Goal: Find specific page/section: Find specific page/section

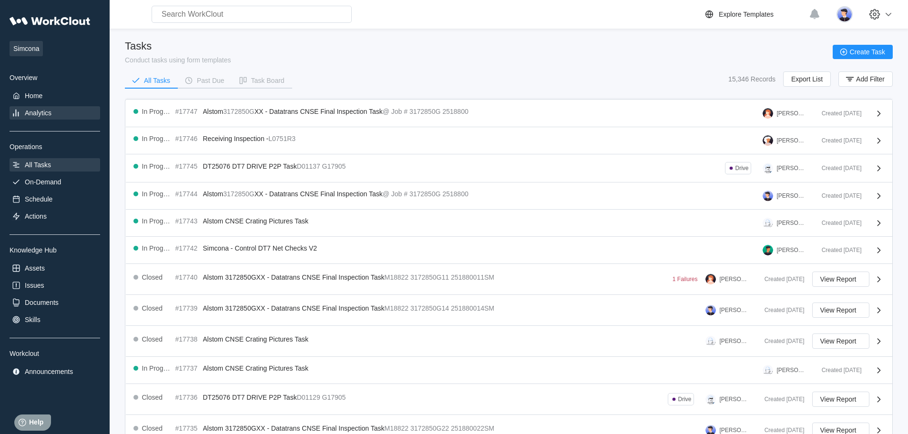
click at [29, 116] on div "Analytics" at bounding box center [38, 113] width 27 height 8
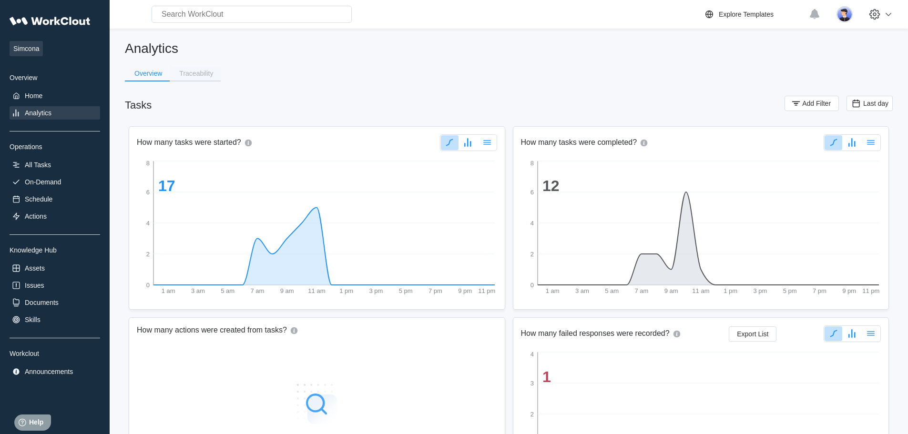
click at [193, 74] on div "Traceability" at bounding box center [196, 73] width 34 height 7
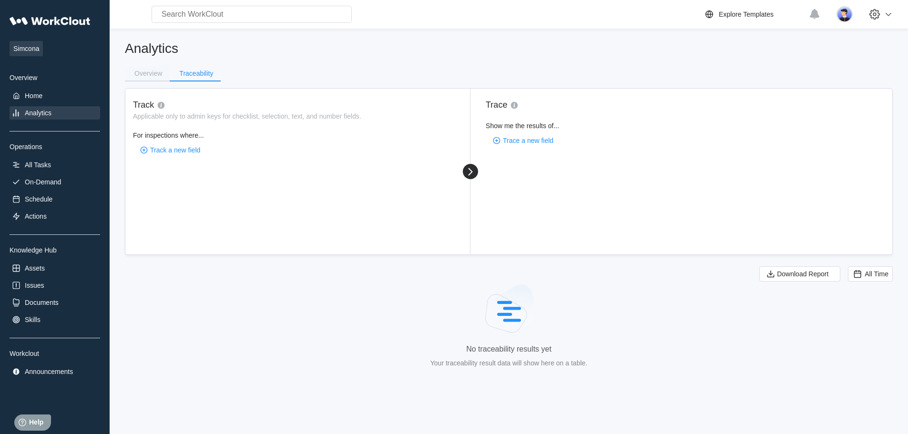
click at [149, 74] on div "Overview" at bounding box center [148, 73] width 28 height 7
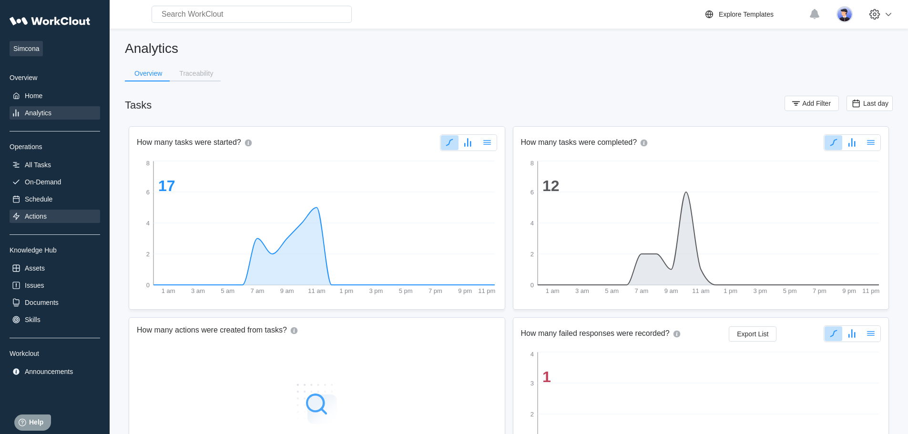
click at [34, 213] on div "Actions" at bounding box center [36, 217] width 22 height 8
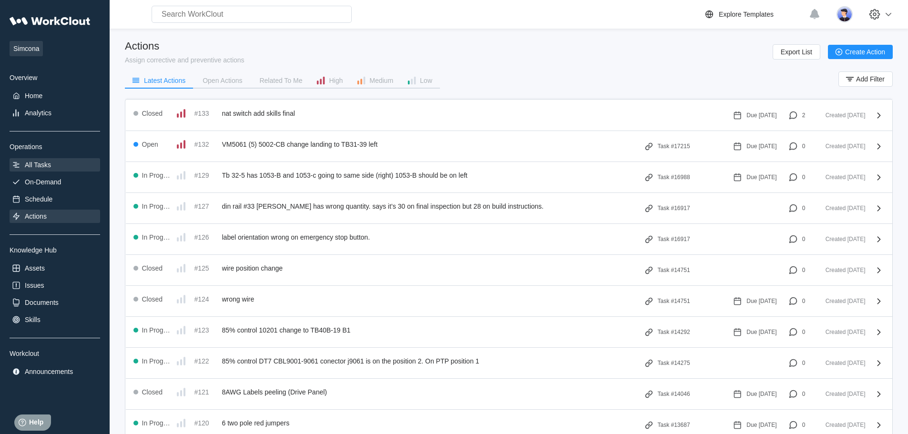
click at [37, 164] on div "All Tasks" at bounding box center [38, 165] width 26 height 8
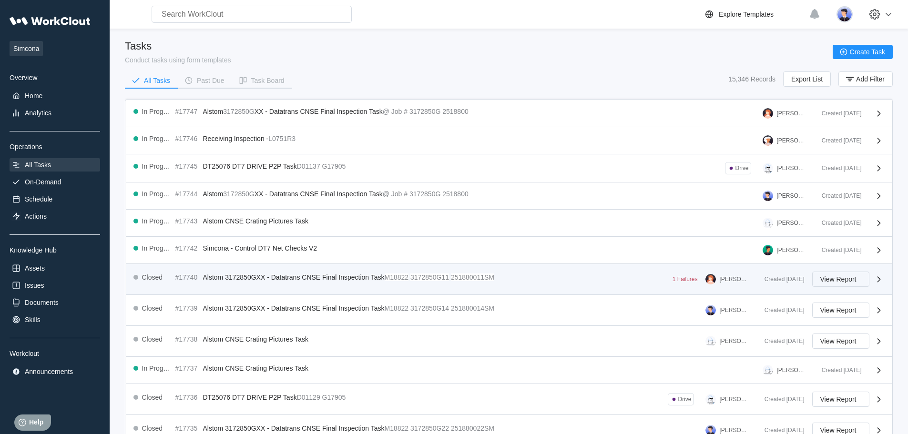
click at [854, 274] on button "View Report" at bounding box center [840, 279] width 57 height 15
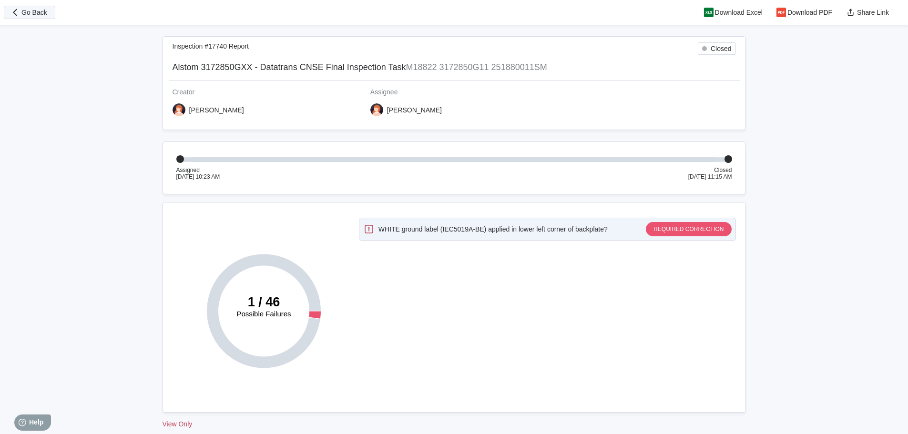
click at [27, 14] on span "Go Back" at bounding box center [34, 12] width 26 height 7
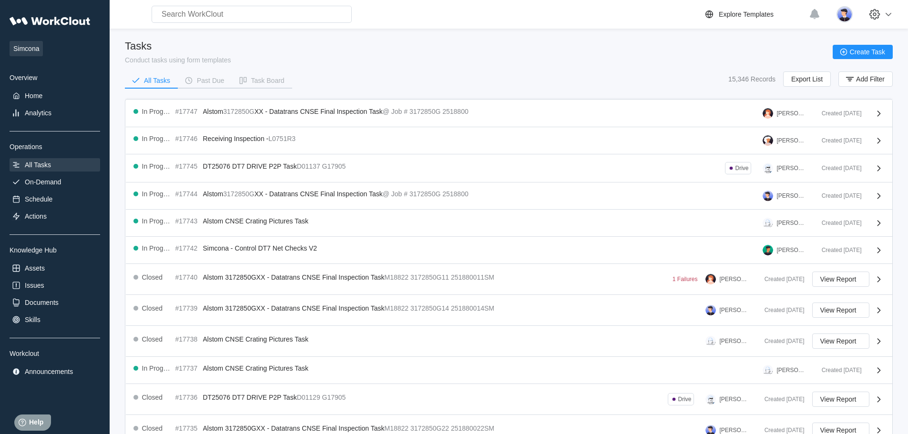
click at [216, 20] on input "text" at bounding box center [252, 14] width 200 height 17
click at [186, 15] on input "text" at bounding box center [252, 14] width 200 height 17
type input "D01215"
click at [40, 95] on div "Home" at bounding box center [34, 96] width 18 height 8
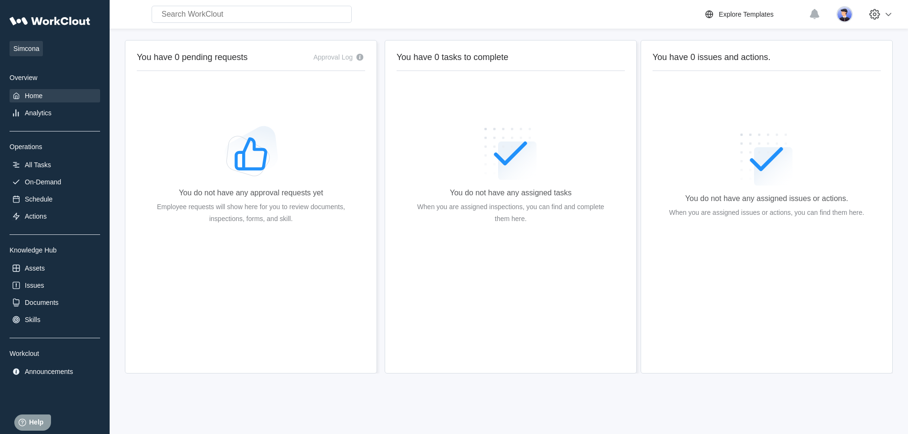
click at [211, 16] on input "text" at bounding box center [252, 14] width 200 height 17
type input "D01215"
click at [30, 110] on div "Analytics" at bounding box center [38, 113] width 27 height 8
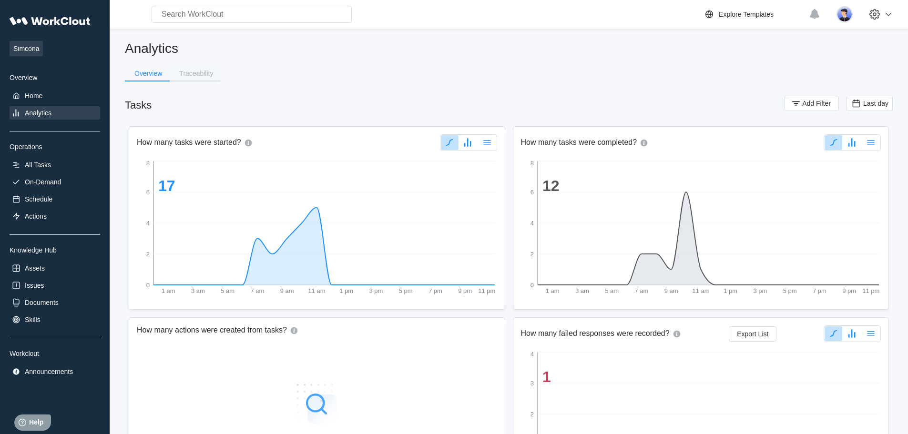
click at [197, 77] on button "Traceability" at bounding box center [195, 73] width 51 height 14
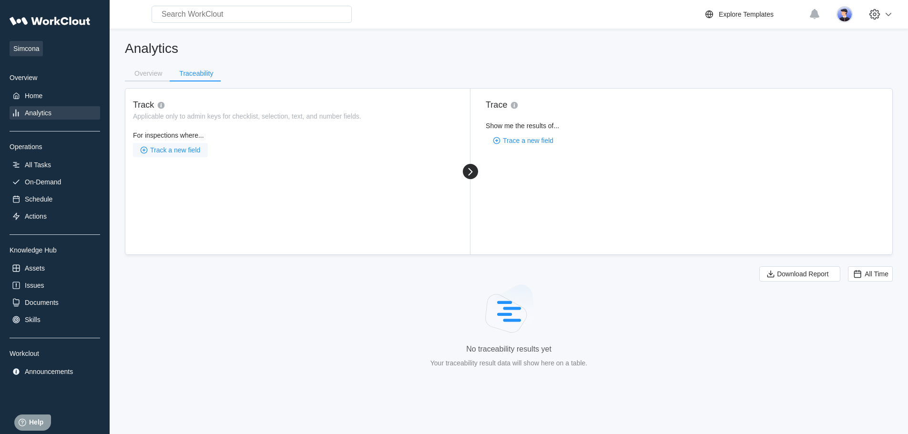
click at [169, 152] on span "Track a new field" at bounding box center [175, 150] width 50 height 7
click at [152, 70] on div "Overview" at bounding box center [148, 73] width 28 height 7
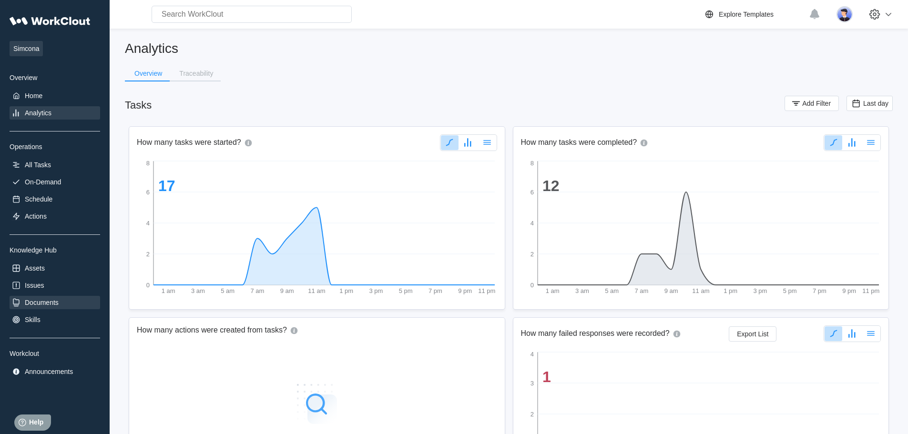
click at [38, 305] on div "Documents" at bounding box center [42, 303] width 34 height 8
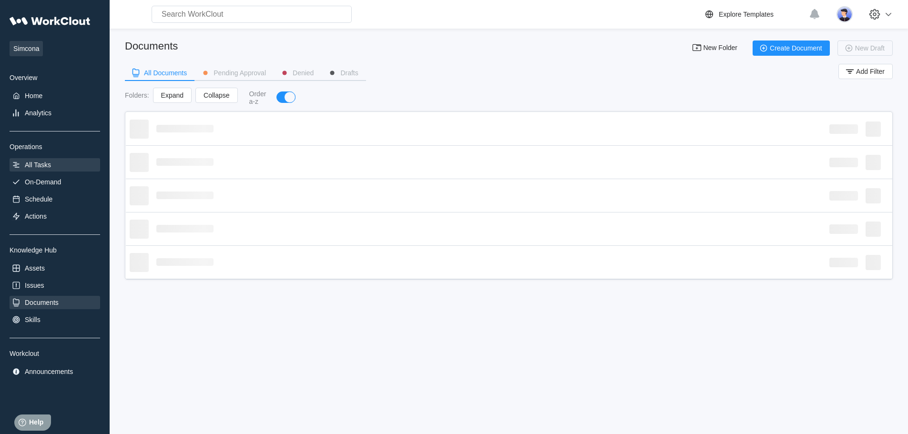
click at [44, 163] on div "All Tasks" at bounding box center [38, 165] width 26 height 8
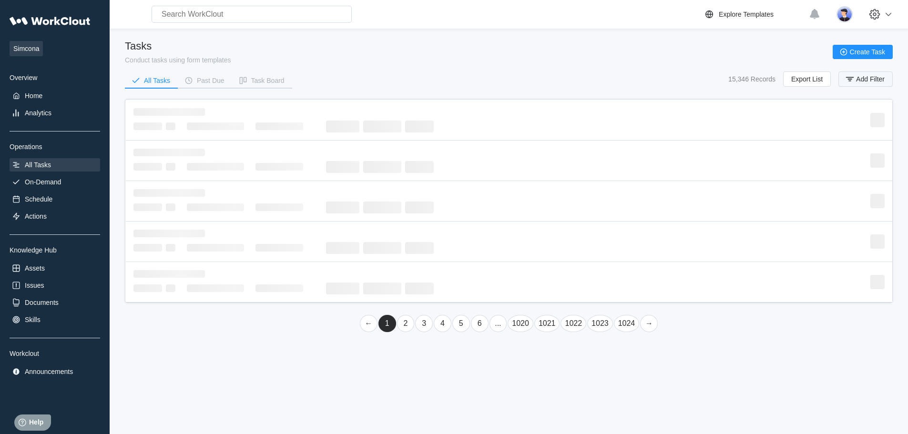
click at [849, 81] on rect "button" at bounding box center [849, 81] width 3 height 1
click at [661, 117] on icon at bounding box center [660, 117] width 10 height 10
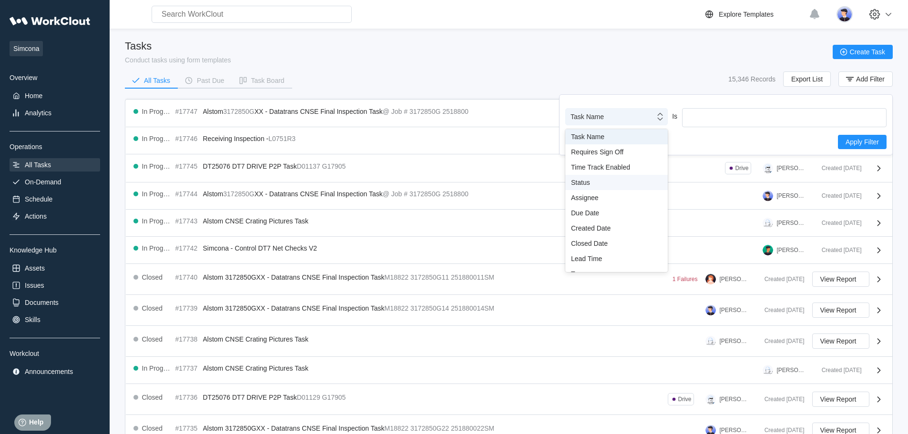
click at [593, 183] on div "Status" at bounding box center [616, 183] width 91 height 8
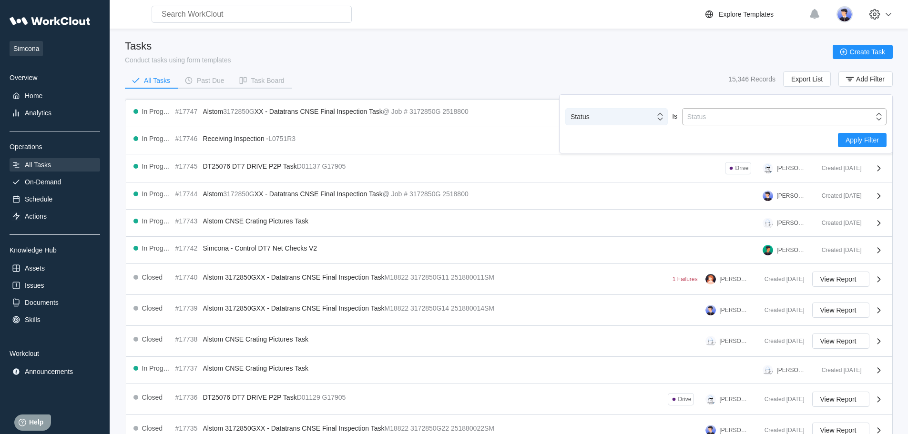
click at [756, 111] on div "Status" at bounding box center [777, 116] width 191 height 13
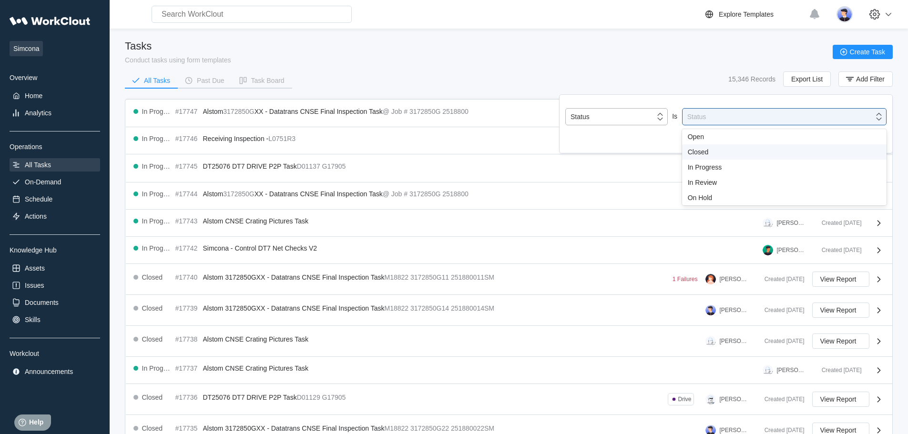
click at [698, 151] on div "Closed" at bounding box center [784, 152] width 193 height 8
click at [864, 140] on span "Apply Filter" at bounding box center [861, 140] width 33 height 7
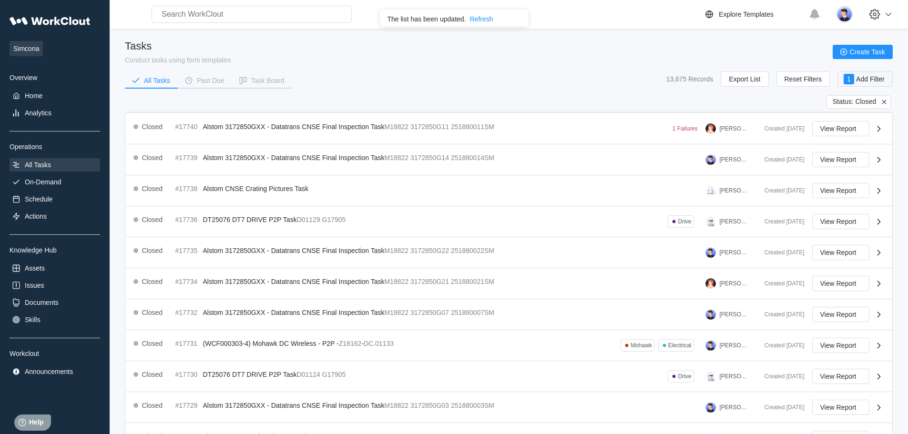
click at [871, 81] on span "Add Filter" at bounding box center [870, 79] width 29 height 7
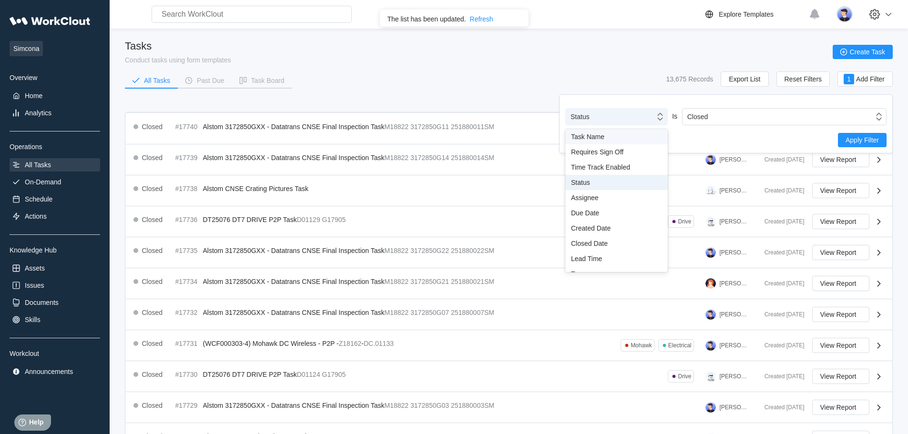
click at [650, 118] on div "Status" at bounding box center [610, 116] width 89 height 13
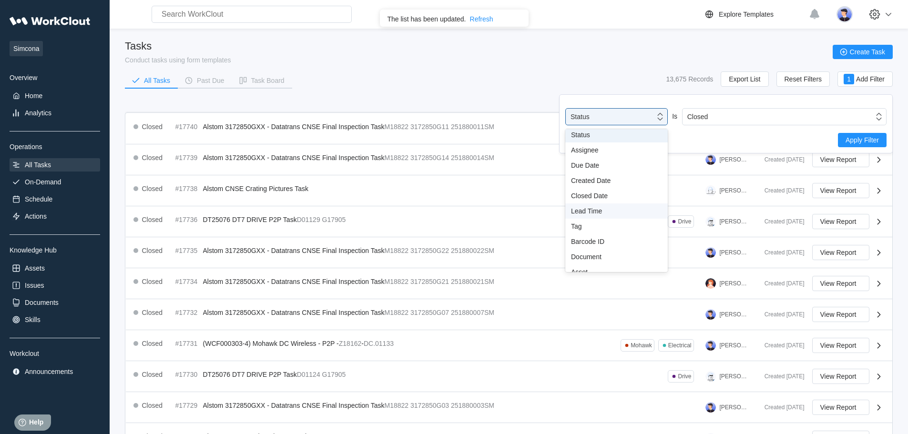
scroll to position [71, 0]
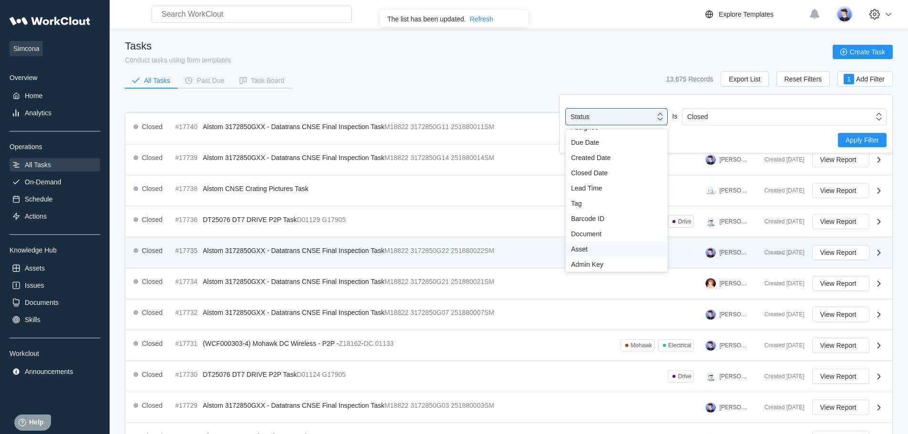
click at [599, 251] on div "Asset" at bounding box center [616, 249] width 91 height 8
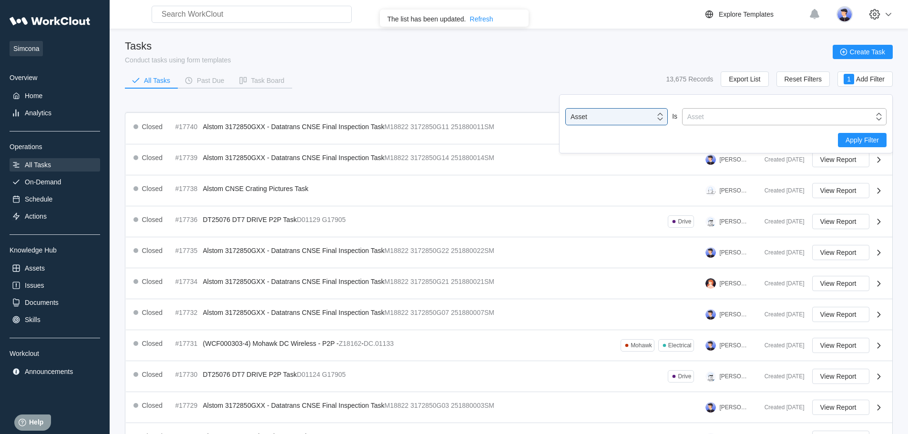
click at [730, 113] on div "Asset" at bounding box center [777, 116] width 191 height 13
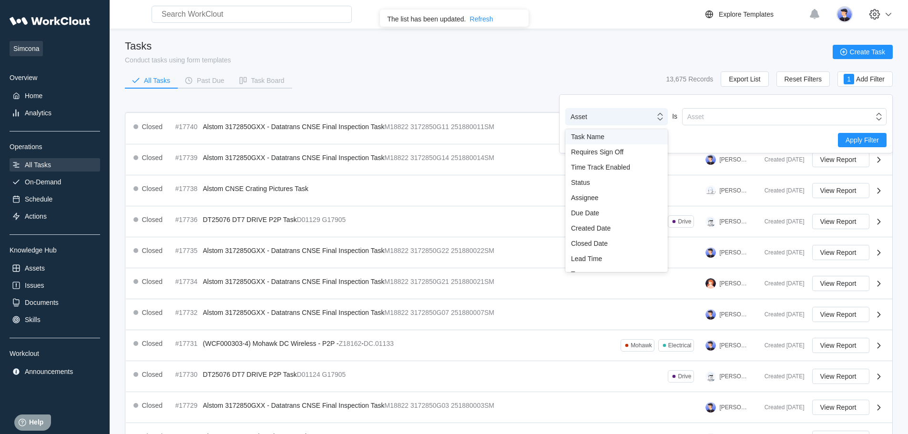
click at [658, 120] on icon at bounding box center [660, 117] width 10 height 10
click at [631, 142] on div "Task Name" at bounding box center [616, 136] width 102 height 15
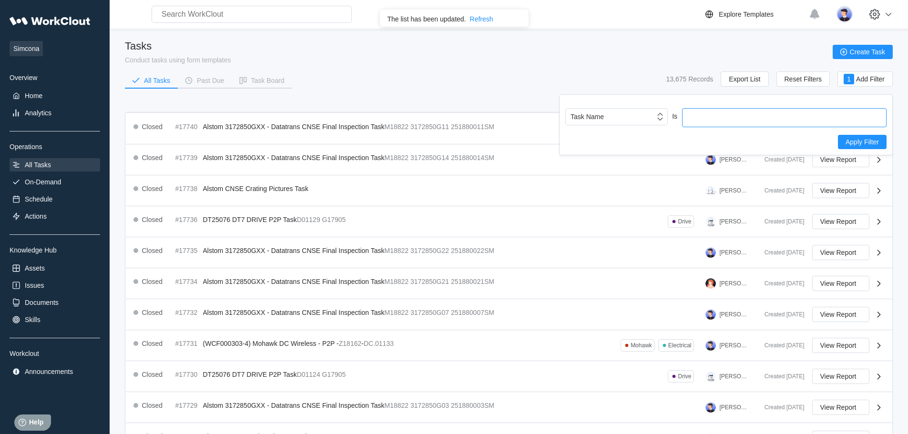
click at [705, 122] on input "text" at bounding box center [784, 117] width 204 height 19
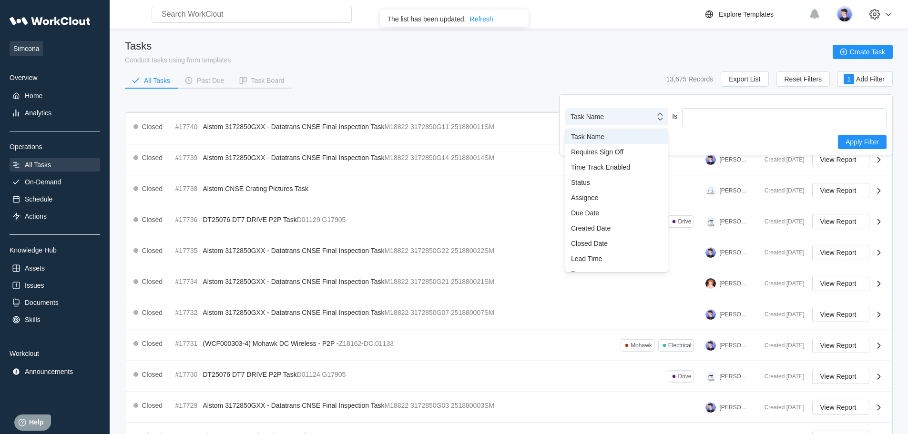
click at [648, 121] on div "Task Name" at bounding box center [610, 116] width 89 height 13
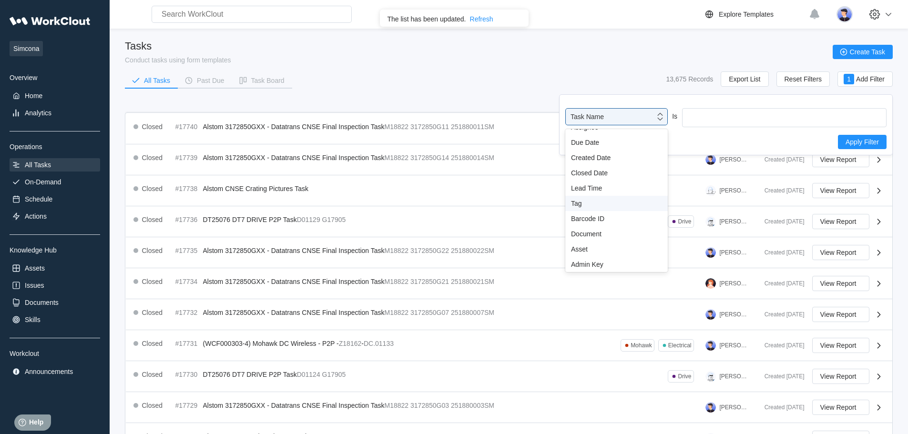
click at [597, 199] on div "Tag" at bounding box center [616, 203] width 102 height 15
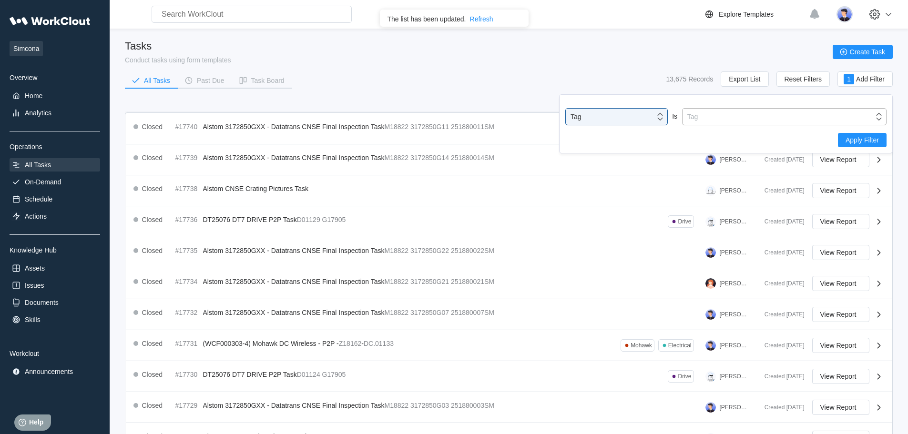
click at [698, 117] on div "Tag" at bounding box center [777, 116] width 191 height 13
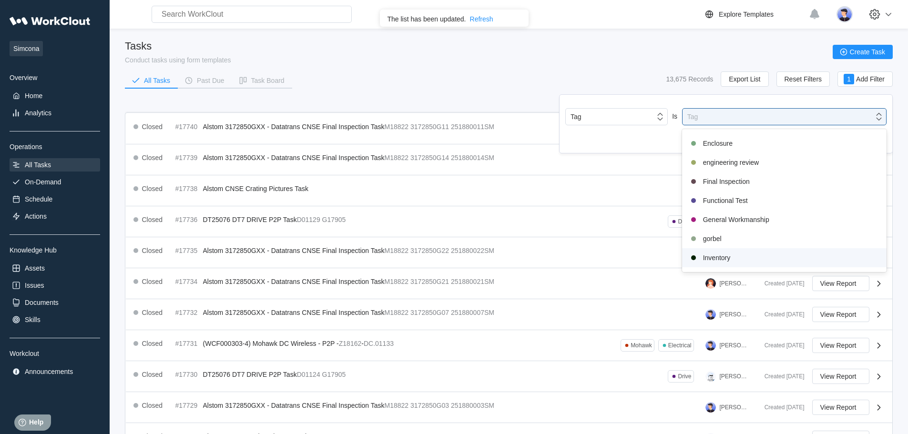
scroll to position [143, 0]
click at [715, 185] on div "Final Inspection" at bounding box center [784, 186] width 193 height 11
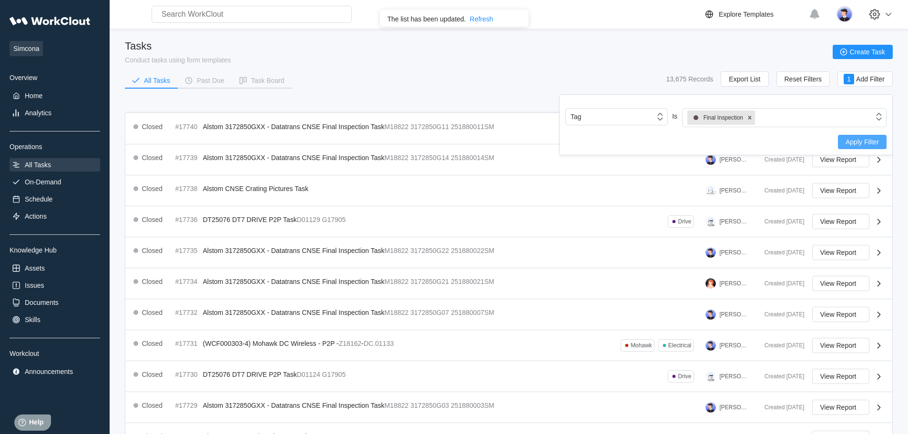
click at [850, 143] on span "Apply Filter" at bounding box center [861, 142] width 33 height 7
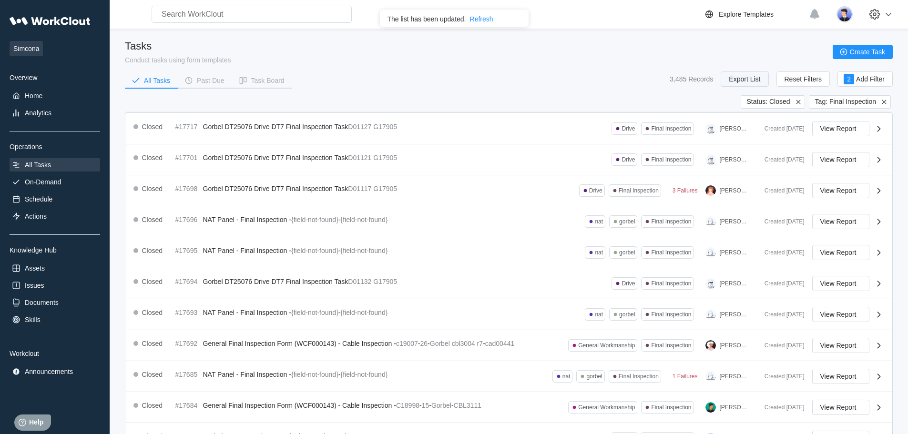
click at [750, 78] on span "Export List" at bounding box center [744, 79] width 31 height 7
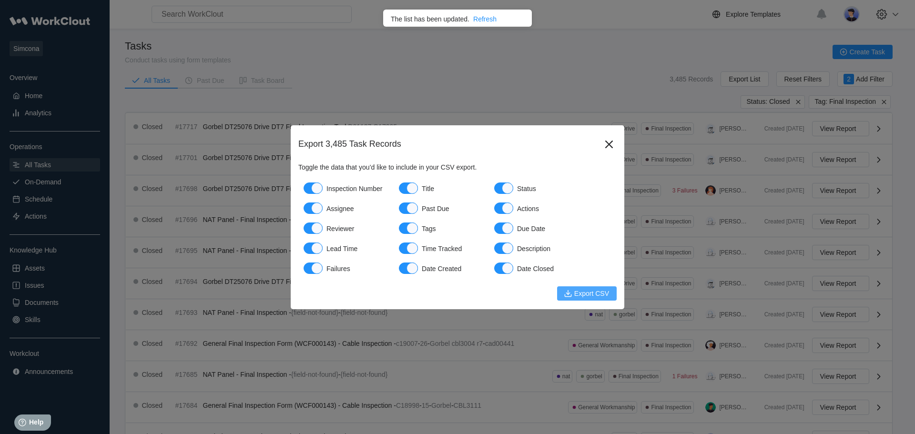
click at [585, 294] on span "Export CSV" at bounding box center [591, 293] width 35 height 7
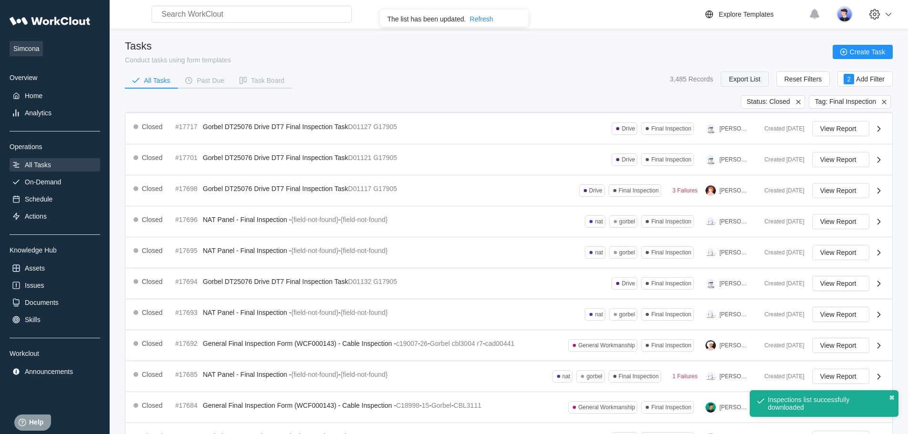
click at [761, 77] on button "Export List" at bounding box center [745, 78] width 48 height 15
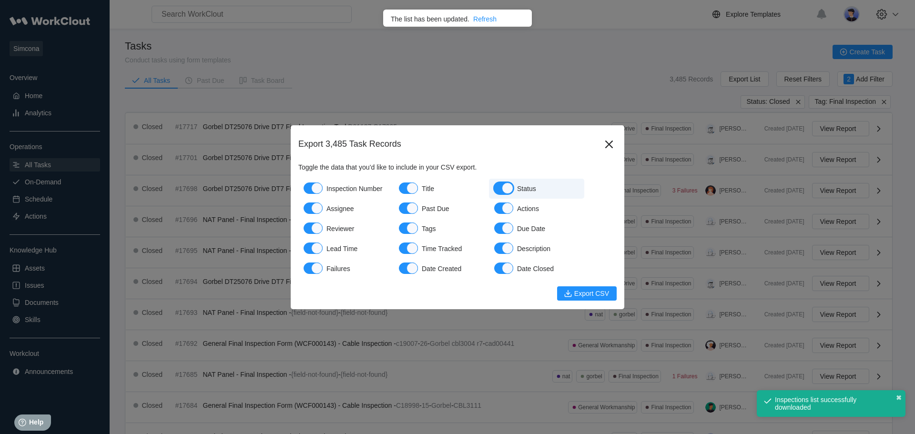
click at [508, 187] on div "button" at bounding box center [507, 188] width 11 height 11
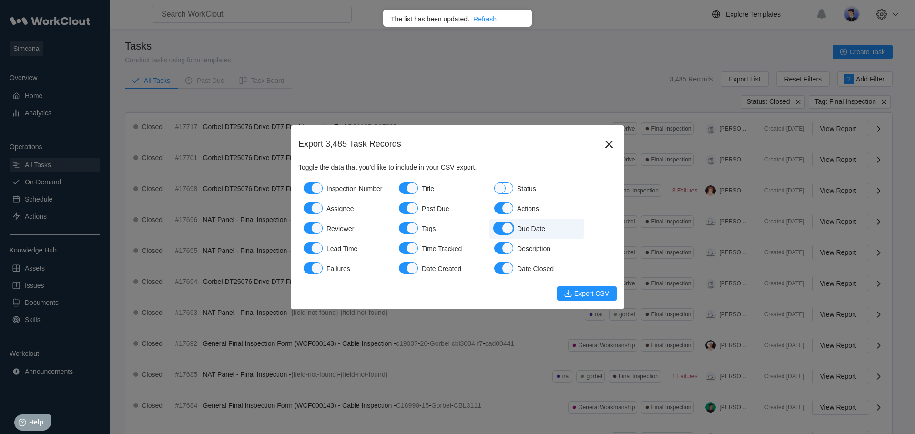
click at [509, 230] on div "button" at bounding box center [507, 228] width 11 height 11
click at [410, 248] on div "button" at bounding box center [411, 248] width 11 height 11
click at [414, 206] on div "button" at bounding box center [411, 208] width 11 height 11
click at [319, 250] on div "button" at bounding box center [316, 248] width 11 height 11
click at [579, 293] on span "Export CSV" at bounding box center [591, 293] width 35 height 7
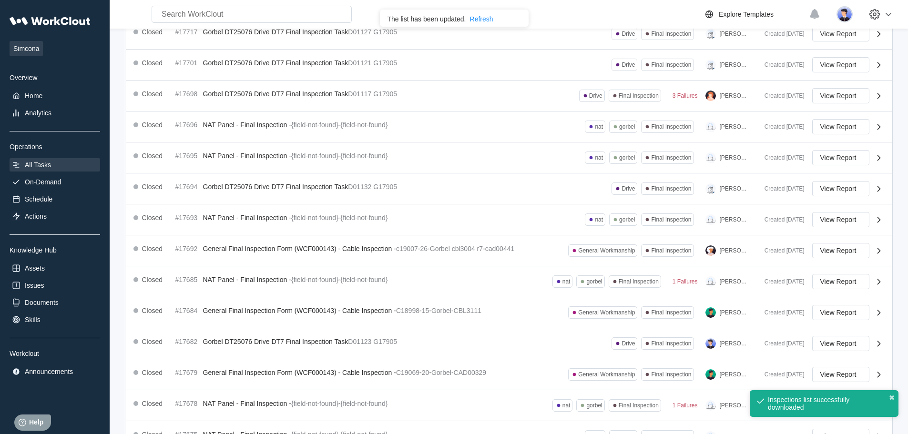
scroll to position [0, 0]
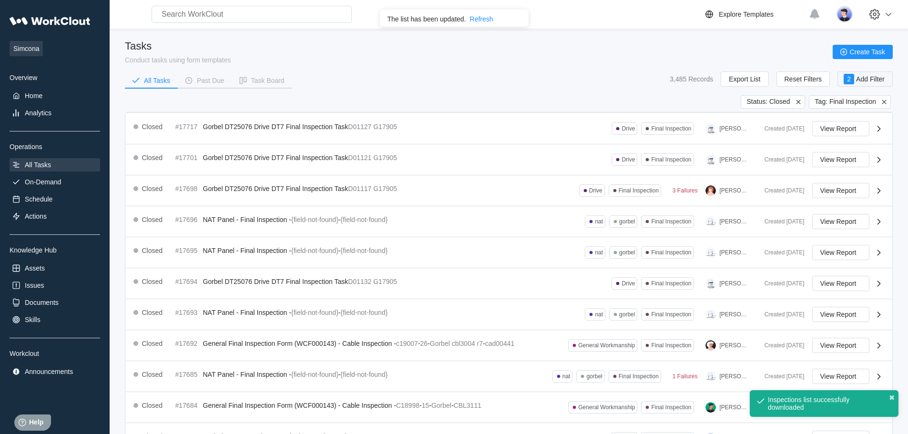
click at [874, 79] on span "Add Filter" at bounding box center [870, 79] width 29 height 7
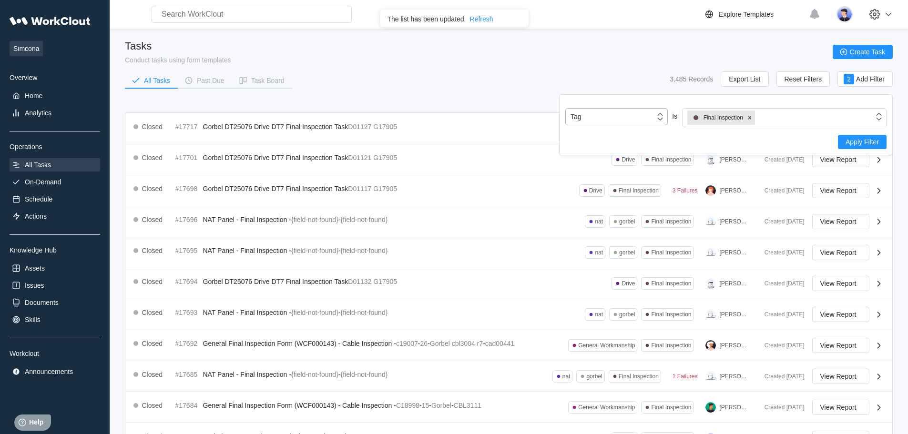
click at [659, 116] on icon at bounding box center [660, 117] width 10 height 10
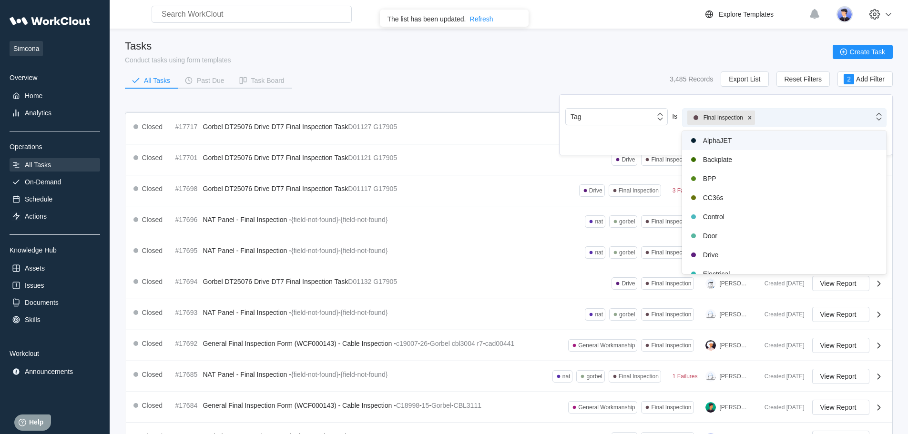
click at [782, 120] on div "Final Inspection" at bounding box center [777, 118] width 191 height 18
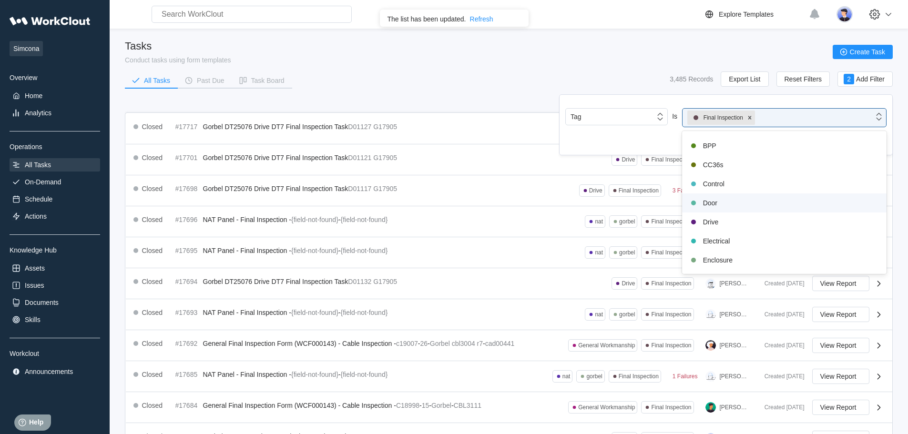
scroll to position [48, 0]
click at [717, 205] on div "Drive" at bounding box center [784, 207] width 193 height 11
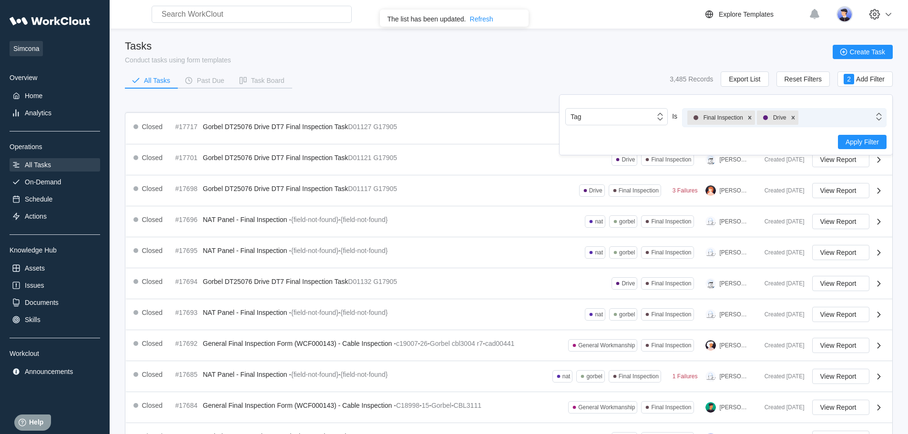
click at [875, 117] on icon at bounding box center [879, 117] width 10 height 10
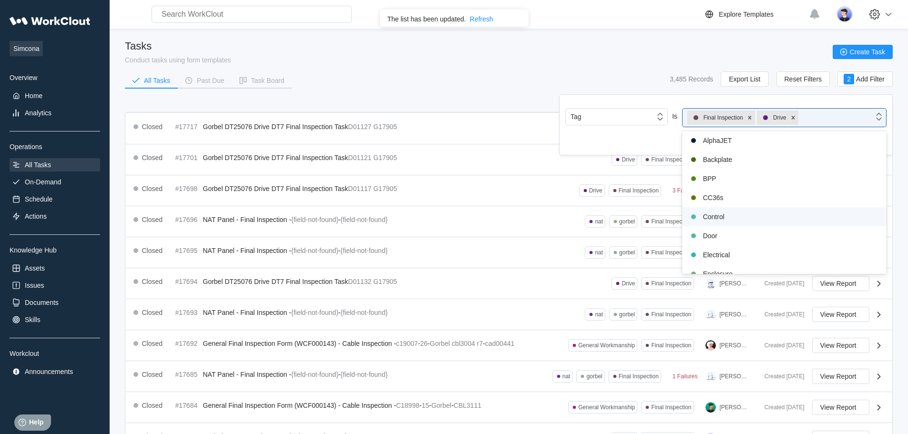
click at [726, 219] on div "Control" at bounding box center [784, 216] width 193 height 11
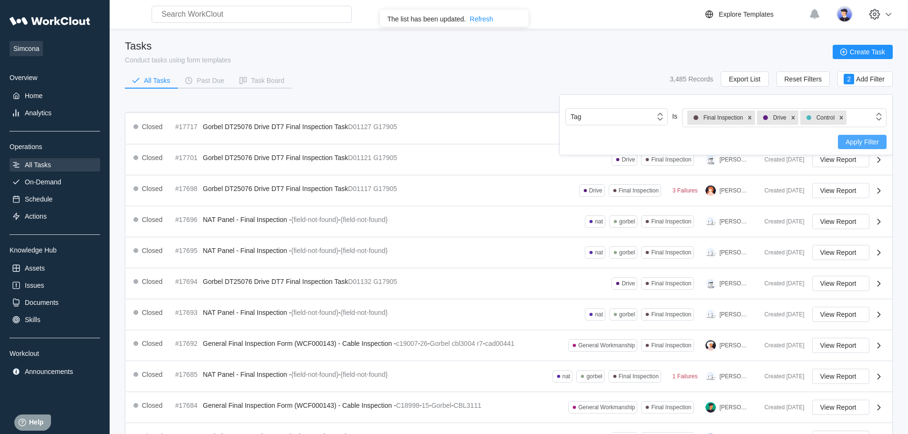
click at [870, 142] on span "Apply Filter" at bounding box center [861, 142] width 33 height 7
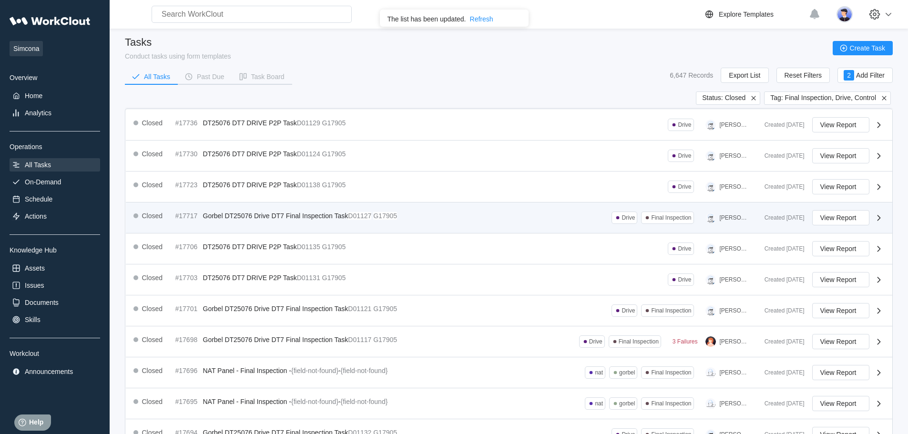
scroll to position [0, 0]
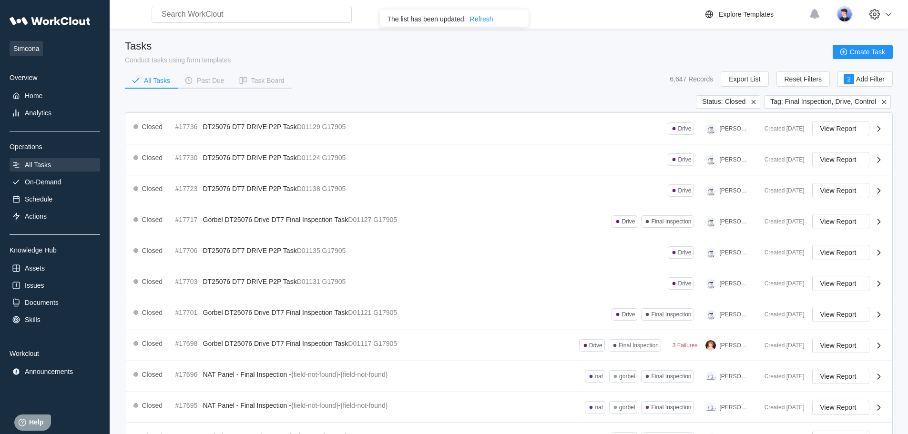
click at [872, 105] on span "Tag: Final Inspection, Drive, Control" at bounding box center [823, 102] width 106 height 9
click at [871, 101] on span "Tag: Final Inspection, Drive, Control" at bounding box center [823, 102] width 106 height 9
click at [882, 102] on icon at bounding box center [884, 102] width 9 height 9
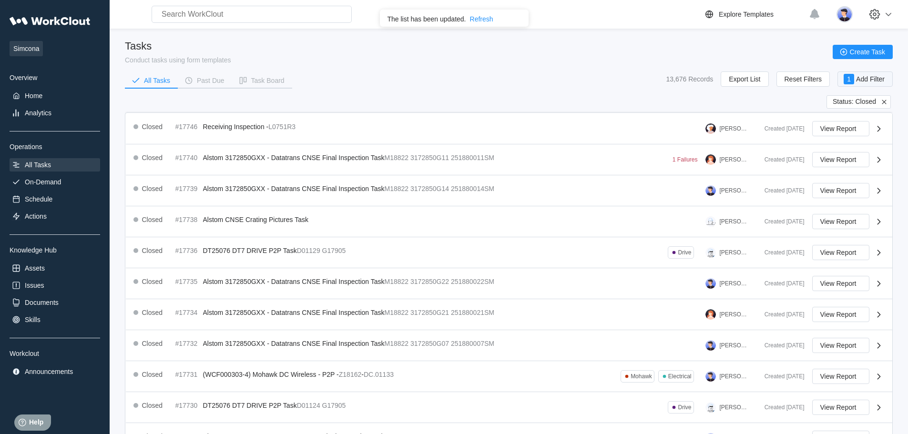
click at [872, 82] on span "Add Filter" at bounding box center [870, 79] width 29 height 7
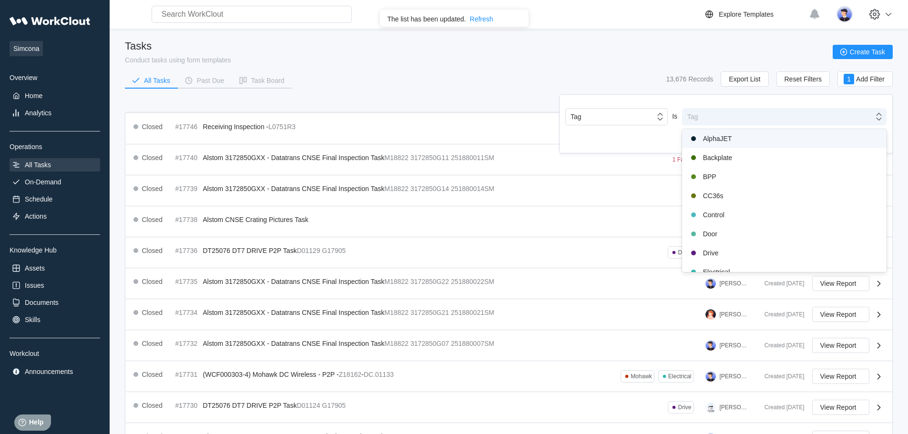
click at [717, 112] on div "Tag" at bounding box center [777, 116] width 191 height 13
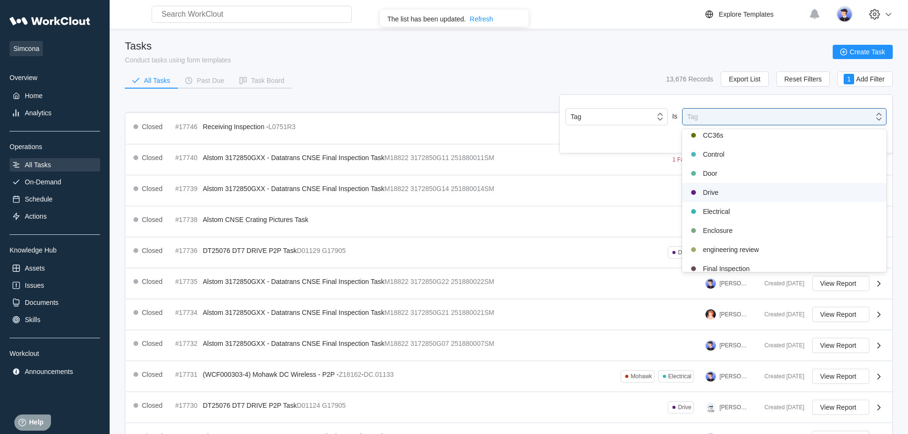
scroll to position [95, 0]
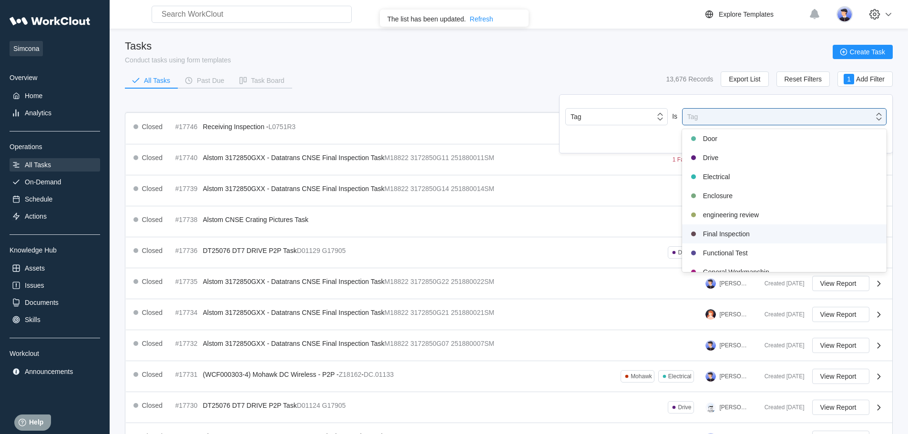
click at [732, 234] on div "Final Inspection" at bounding box center [784, 233] width 193 height 11
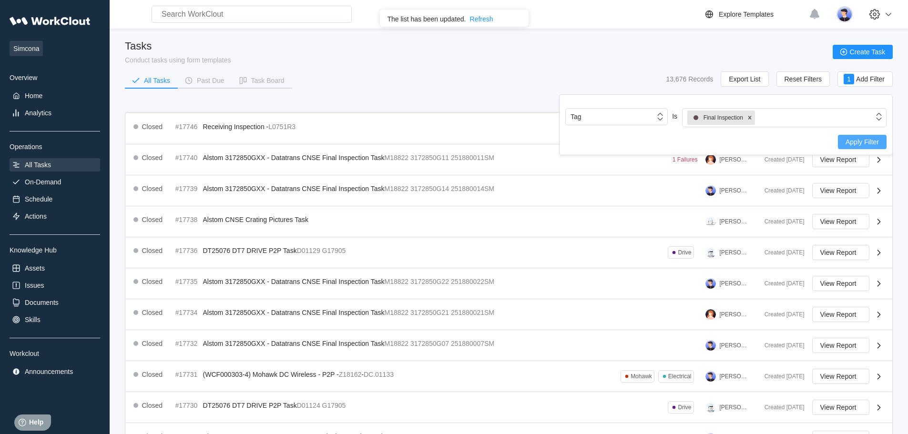
click at [854, 141] on span "Apply Filter" at bounding box center [861, 142] width 33 height 7
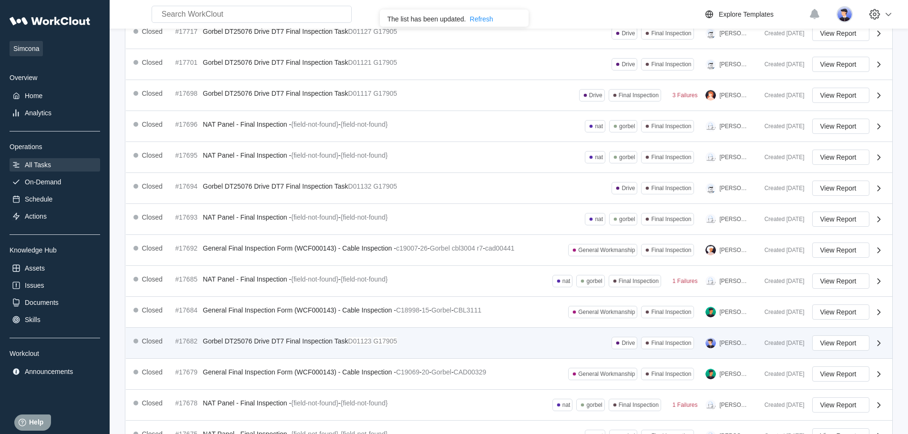
scroll to position [189, 0]
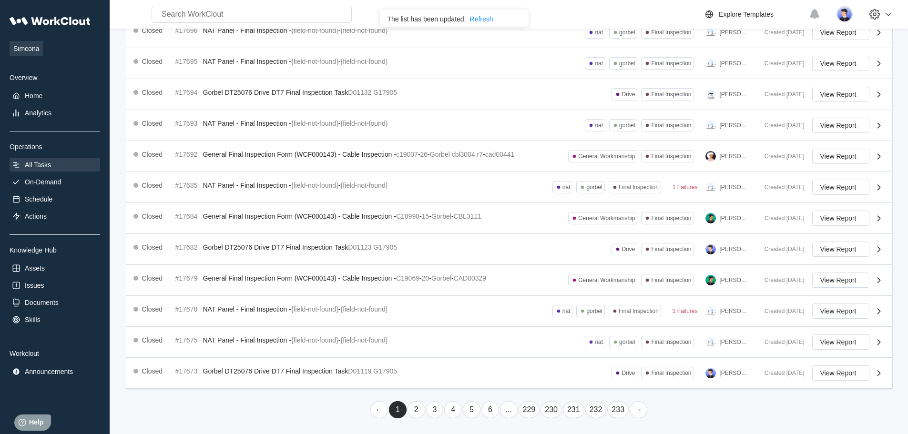
click at [417, 413] on link "2" at bounding box center [416, 409] width 18 height 17
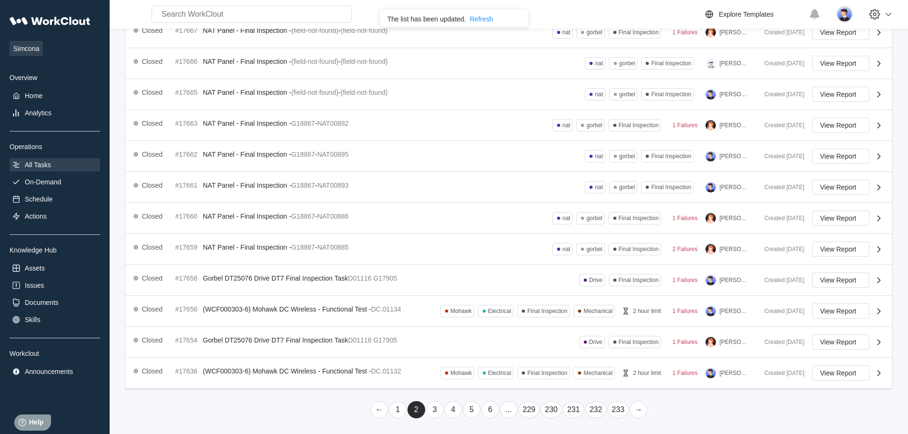
click at [489, 408] on link "6" at bounding box center [490, 409] width 18 height 17
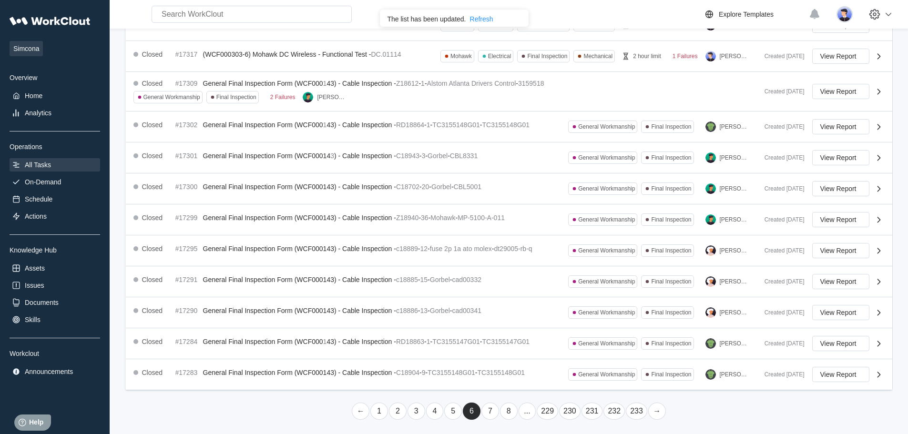
scroll to position [198, 0]
click at [494, 412] on link "7" at bounding box center [490, 409] width 18 height 17
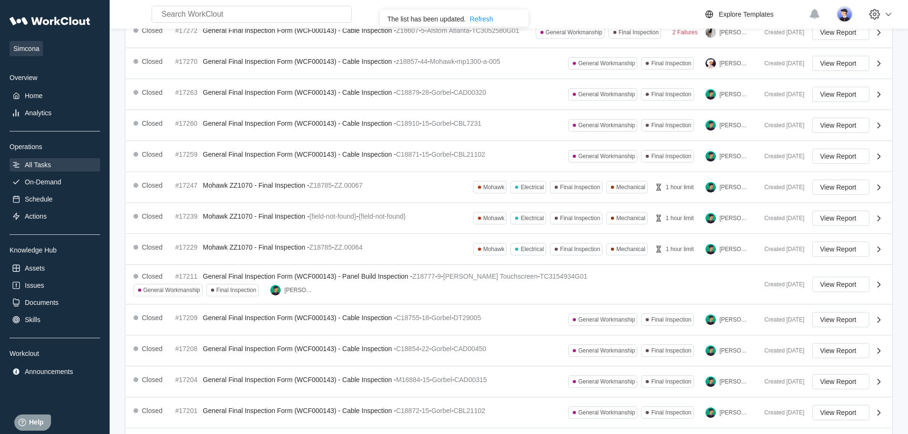
scroll to position [189, 0]
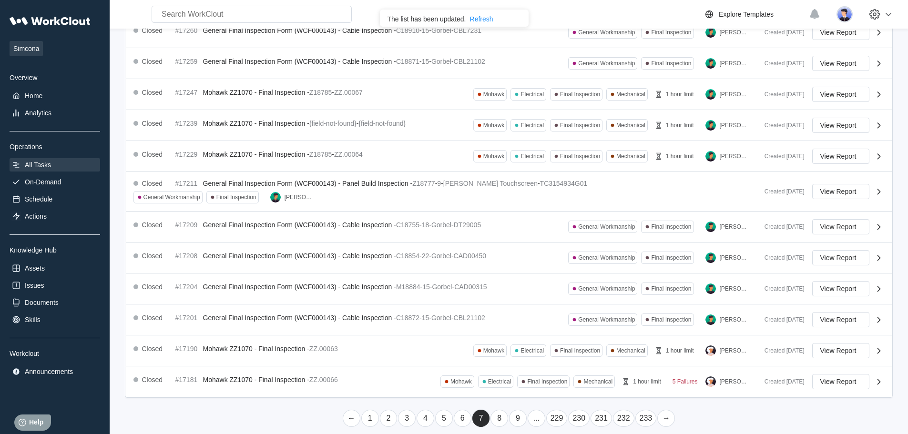
click at [500, 411] on link "8" at bounding box center [499, 418] width 18 height 17
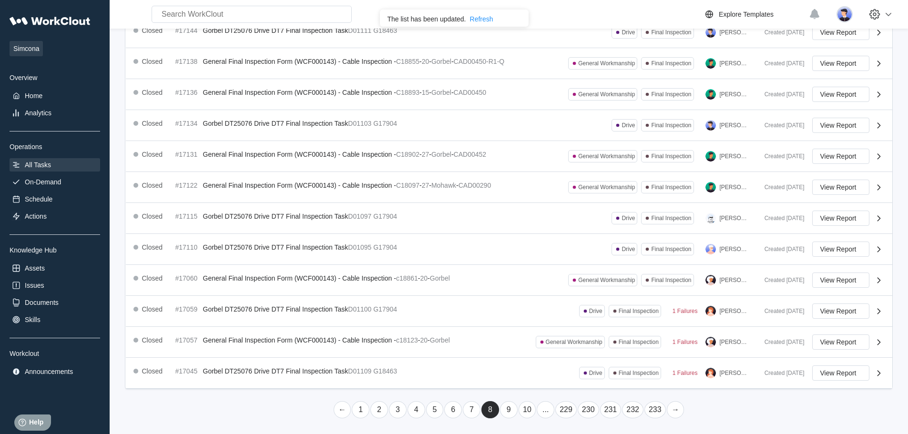
click at [509, 412] on link "9" at bounding box center [509, 409] width 18 height 17
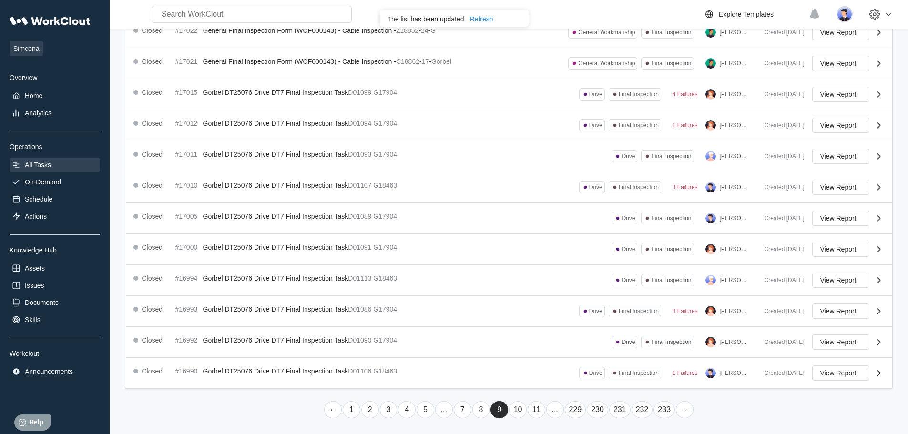
click at [517, 410] on link "10" at bounding box center [518, 409] width 18 height 17
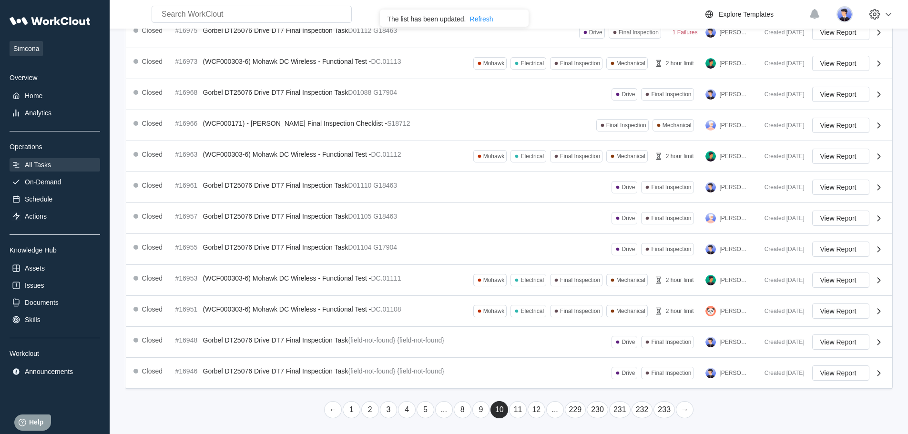
click at [519, 410] on link "11" at bounding box center [518, 409] width 18 height 17
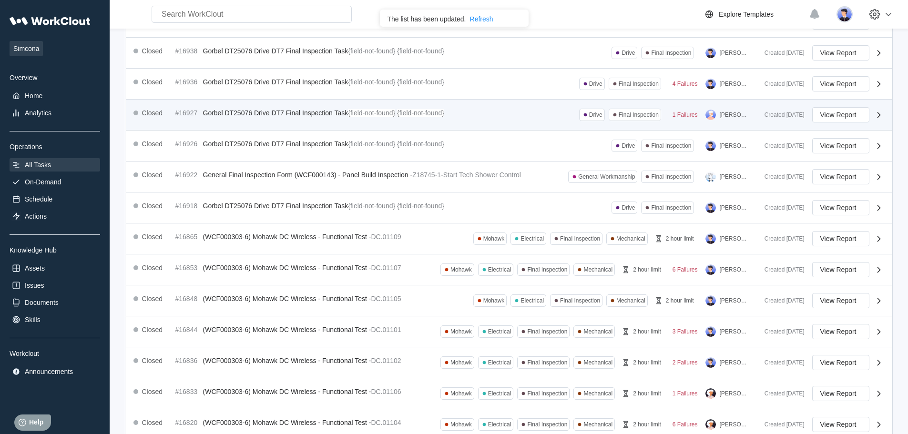
scroll to position [143, 0]
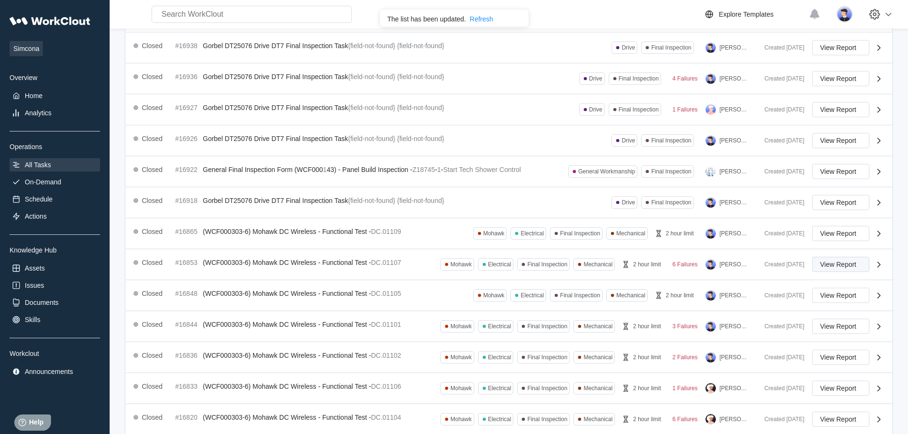
click at [853, 263] on span "View Report" at bounding box center [838, 264] width 36 height 7
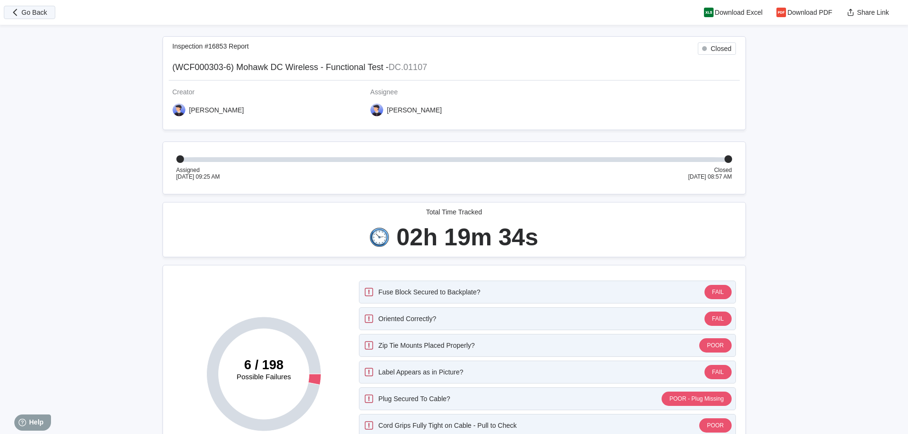
click at [13, 8] on icon "button" at bounding box center [15, 12] width 10 height 10
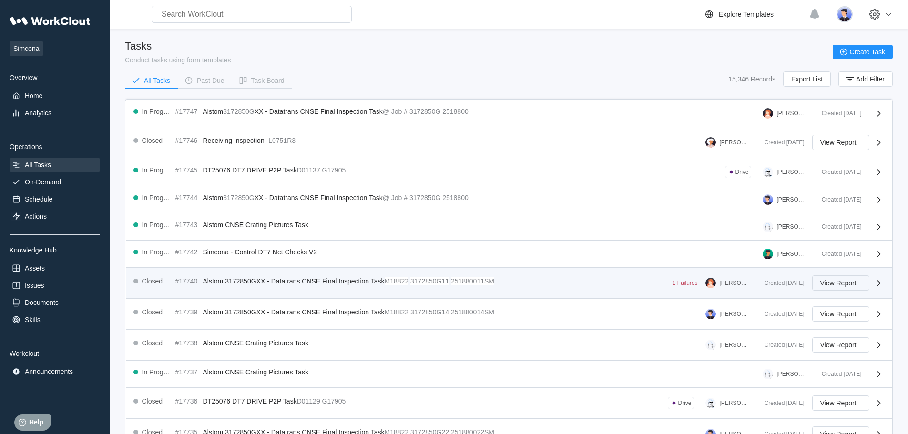
click at [829, 282] on span "View Report" at bounding box center [838, 283] width 36 height 7
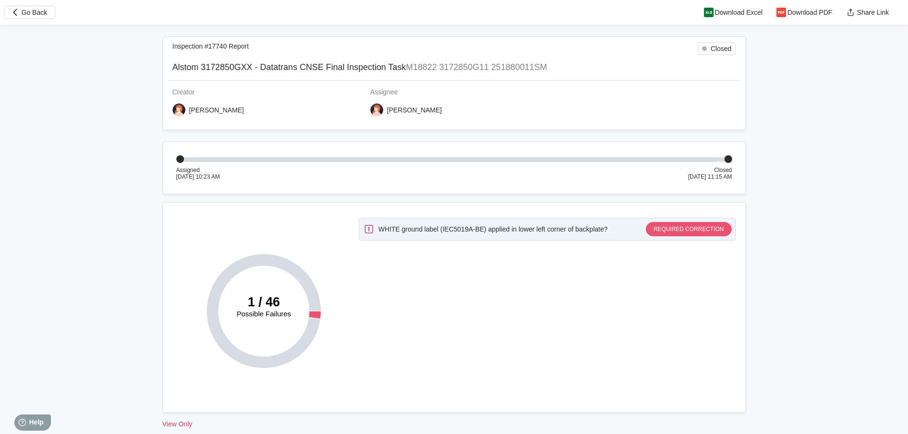
click at [653, 228] on div "REQUIRED CORRECTION" at bounding box center [688, 229] width 70 height 7
click at [594, 229] on div "WHITE ground label (IEC5019A-BE) applied in lower left corner of backplate?" at bounding box center [492, 229] width 229 height 8
click at [27, 14] on span "Go Back" at bounding box center [34, 12] width 26 height 7
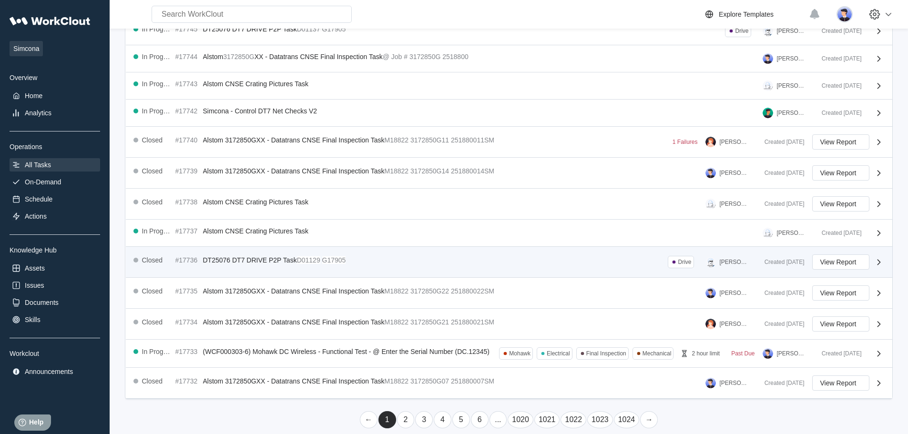
scroll to position [143, 0]
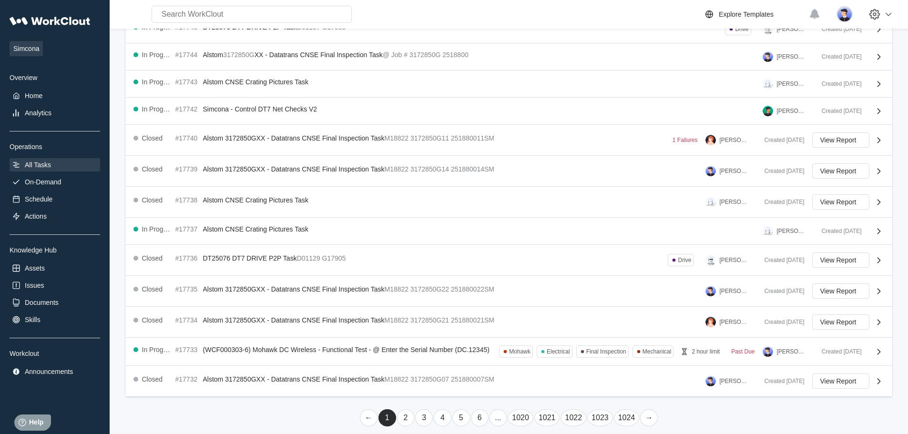
click at [406, 419] on link "2" at bounding box center [406, 417] width 18 height 17
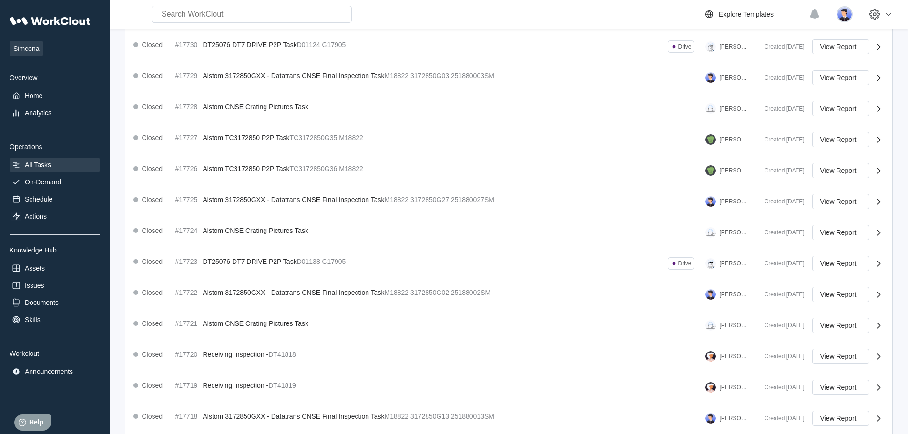
scroll to position [176, 0]
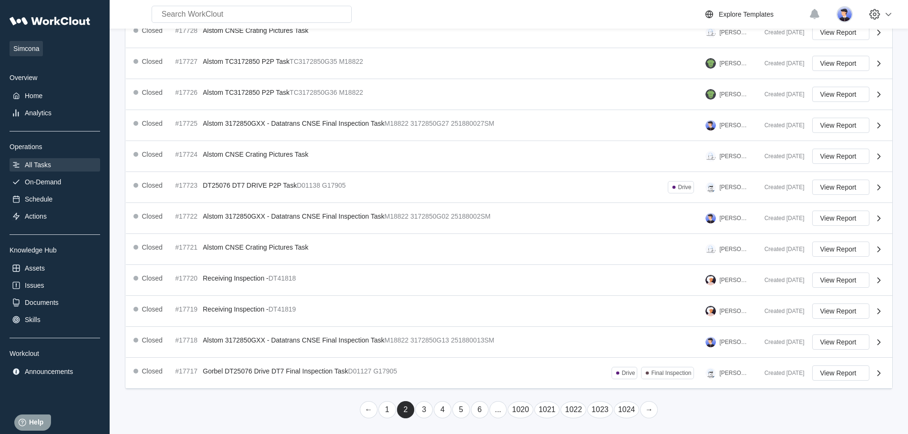
click at [416, 408] on link "3" at bounding box center [424, 409] width 18 height 17
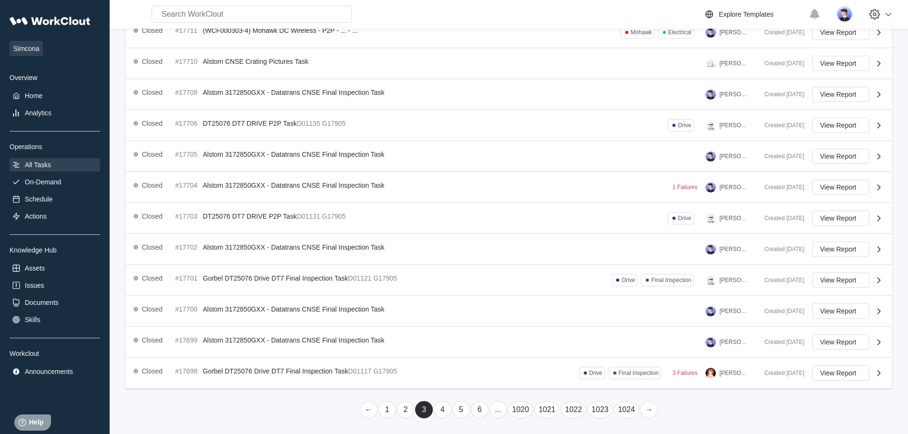
scroll to position [0, 0]
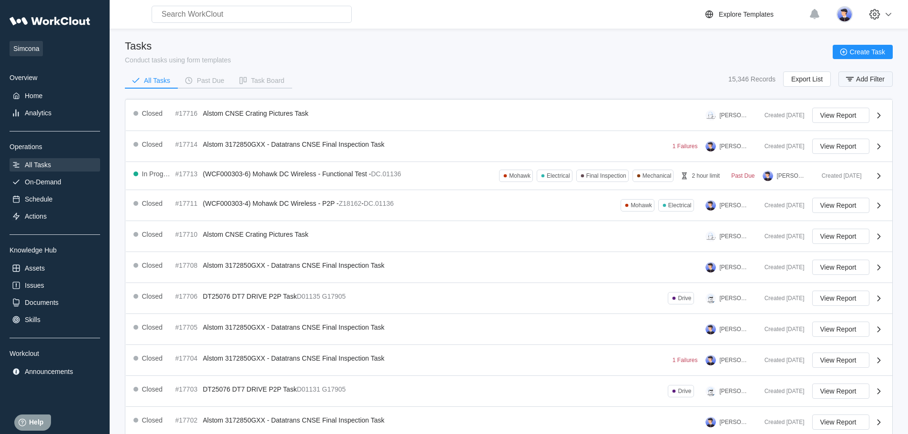
click at [869, 76] on span "Add Filter" at bounding box center [870, 79] width 29 height 7
click at [627, 122] on div "Task Name" at bounding box center [610, 116] width 89 height 13
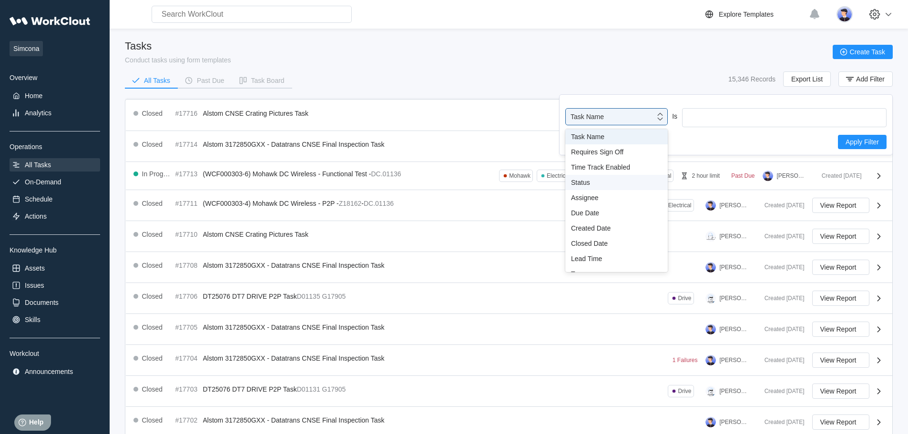
click at [590, 186] on div "Status" at bounding box center [616, 182] width 102 height 15
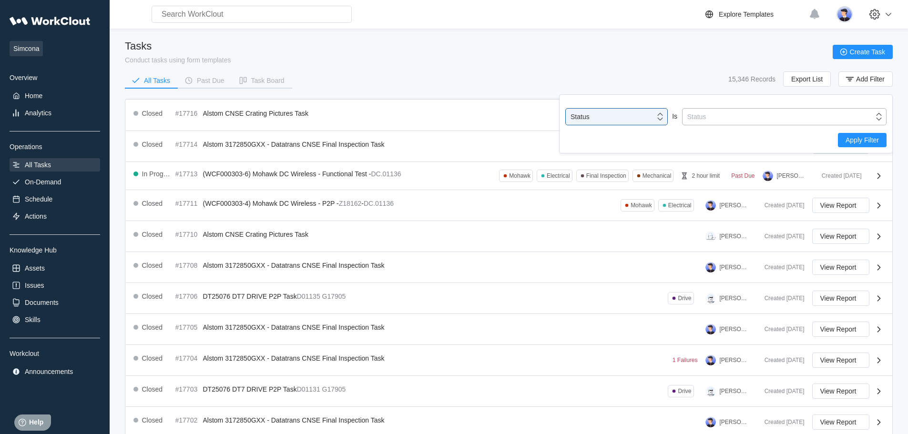
click at [707, 120] on div "Status" at bounding box center [777, 116] width 191 height 13
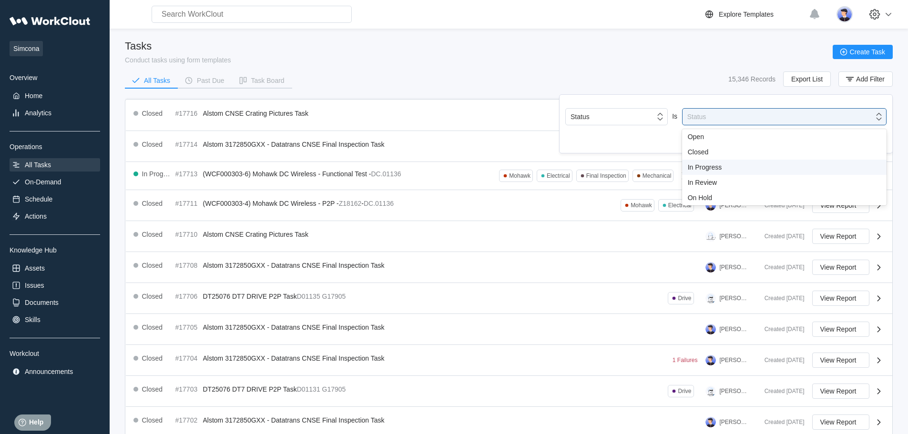
click at [709, 167] on div "In Progress" at bounding box center [784, 167] width 193 height 8
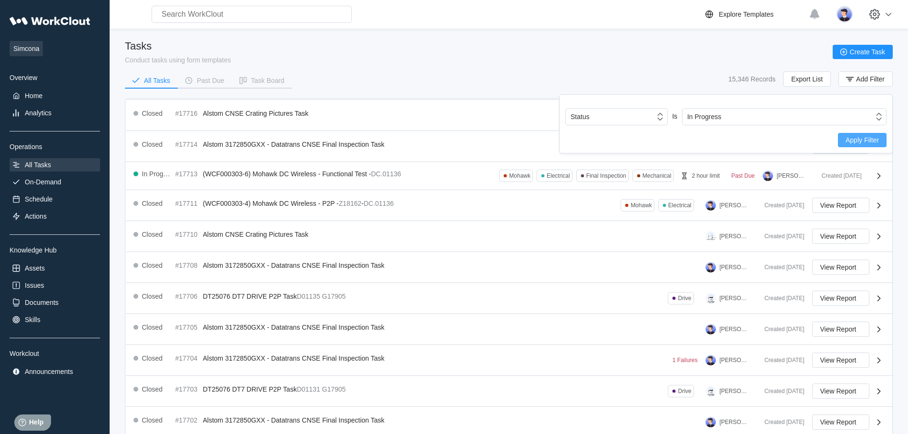
click at [864, 143] on span "Apply Filter" at bounding box center [861, 140] width 33 height 7
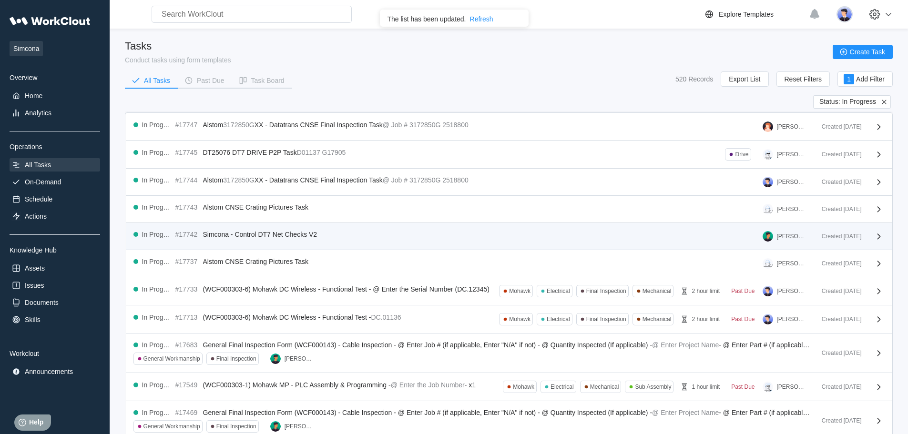
click at [732, 238] on div "In Progress #17742 Simcona - Control DT7 Net Checks V2 [PERSON_NAME]" at bounding box center [473, 236] width 681 height 11
click at [854, 236] on div "Created [DATE]" at bounding box center [838, 236] width 48 height 7
click at [233, 231] on span "Simcona - Control DT7 Net Checks V2" at bounding box center [260, 235] width 114 height 8
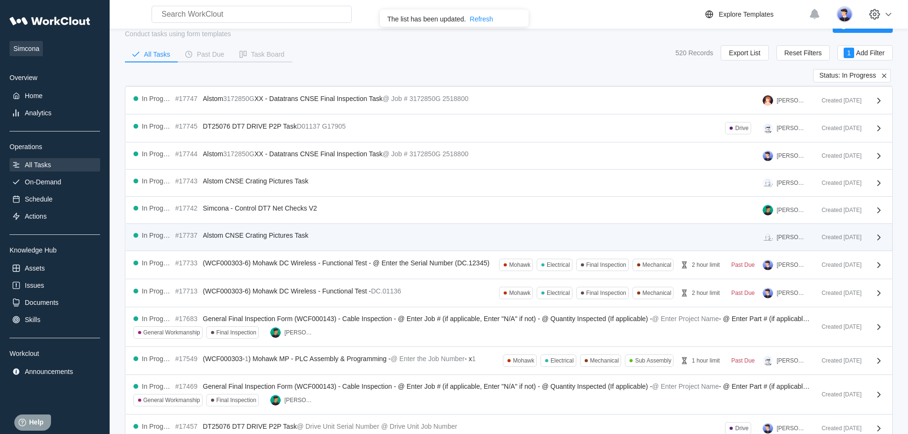
scroll to position [48, 0]
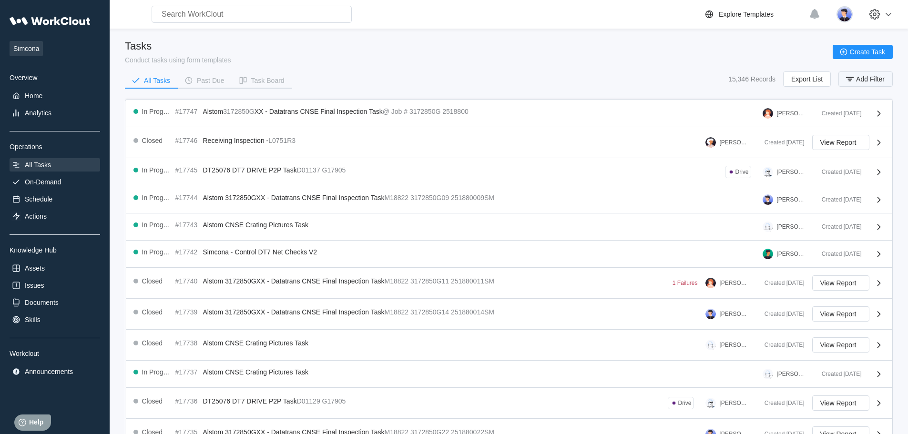
click at [864, 80] on span "Add Filter" at bounding box center [870, 79] width 29 height 7
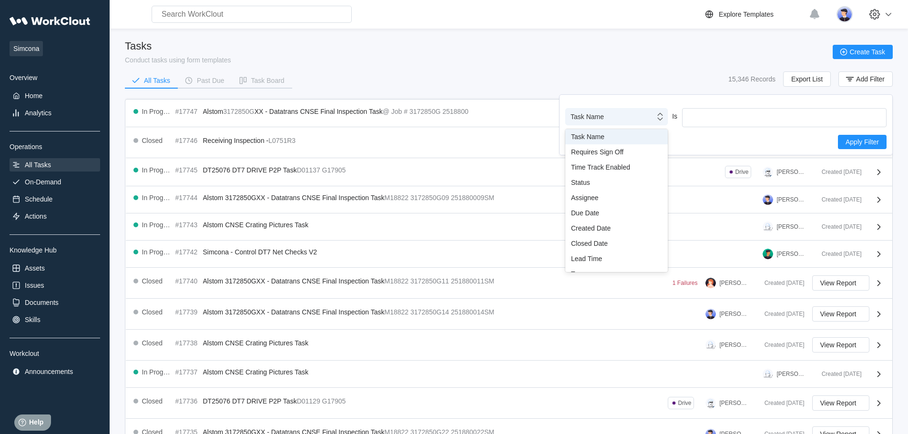
click at [655, 116] on icon at bounding box center [660, 117] width 10 height 10
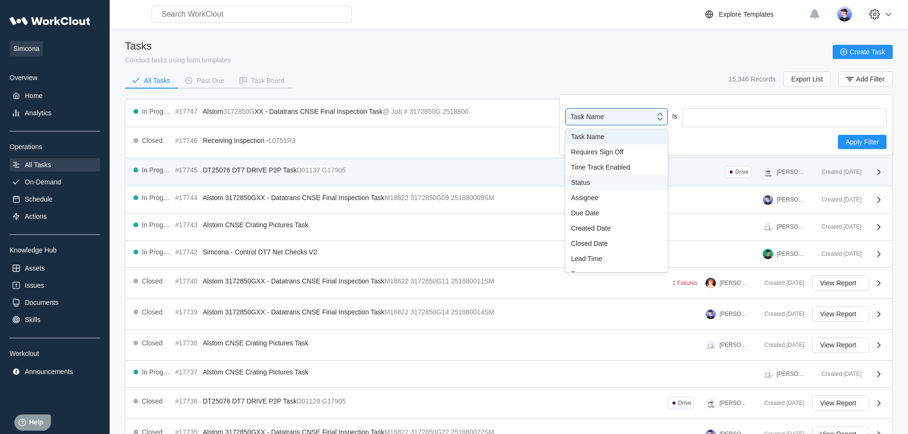
click at [598, 178] on div "Status" at bounding box center [616, 182] width 102 height 15
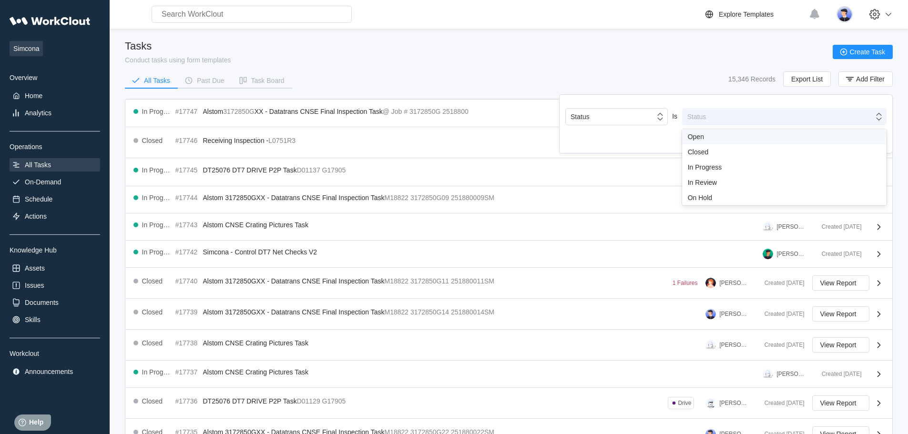
click at [732, 112] on div "Status" at bounding box center [777, 116] width 191 height 13
click at [711, 163] on div "In Progress" at bounding box center [784, 167] width 193 height 8
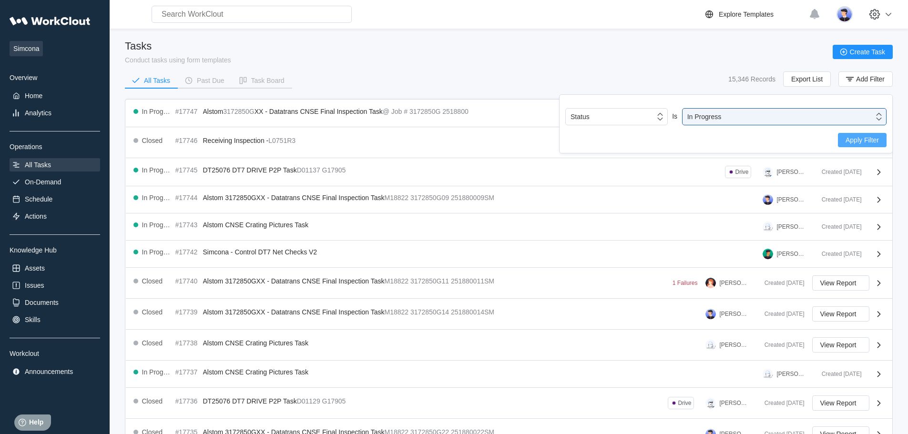
click at [866, 142] on span "Apply Filter" at bounding box center [861, 140] width 33 height 7
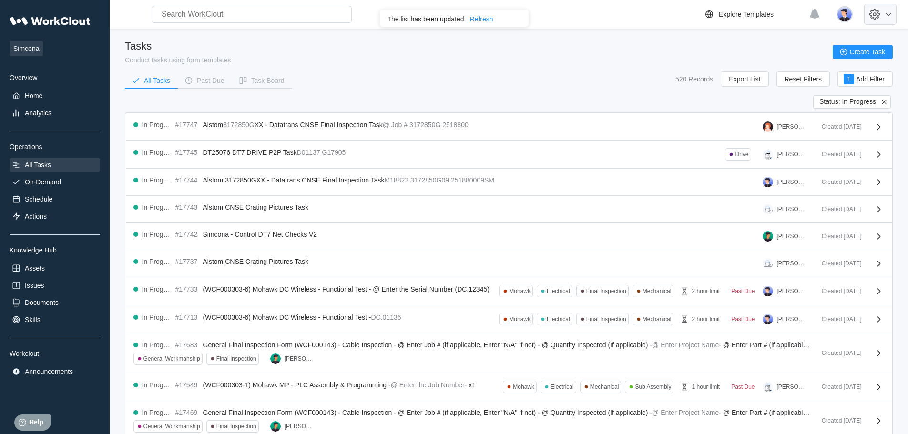
click at [893, 13] on icon at bounding box center [888, 14] width 11 height 11
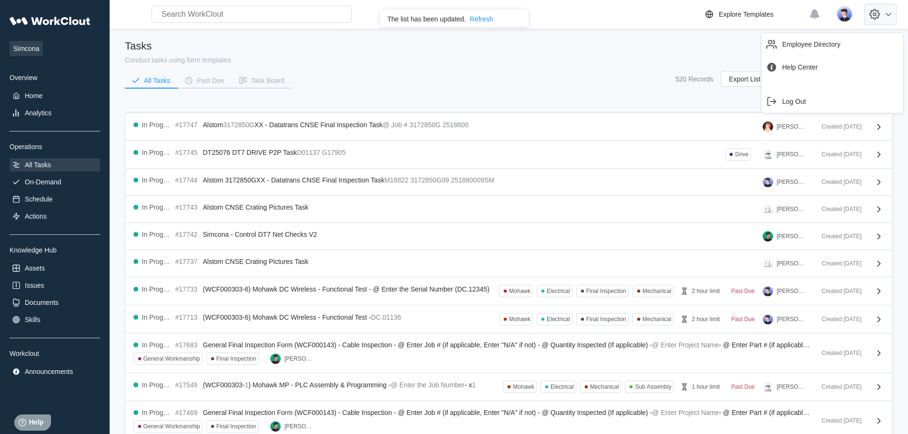
click at [893, 13] on icon at bounding box center [888, 14] width 11 height 11
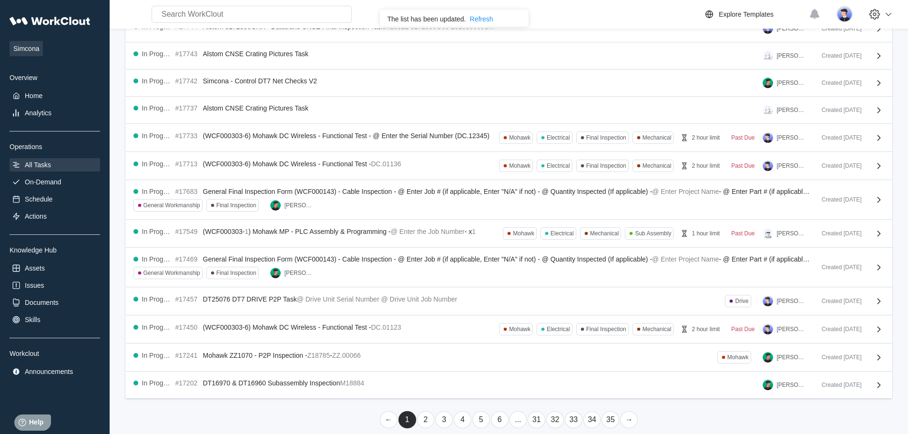
scroll to position [163, 0]
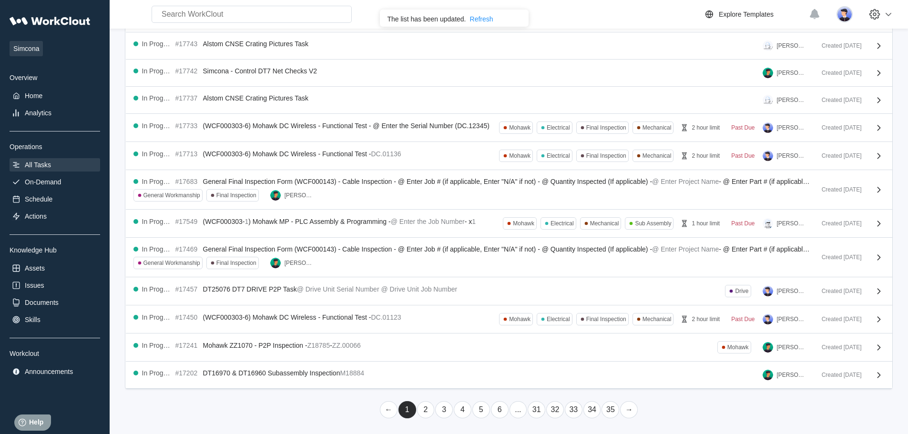
click at [426, 414] on link "2" at bounding box center [426, 409] width 18 height 17
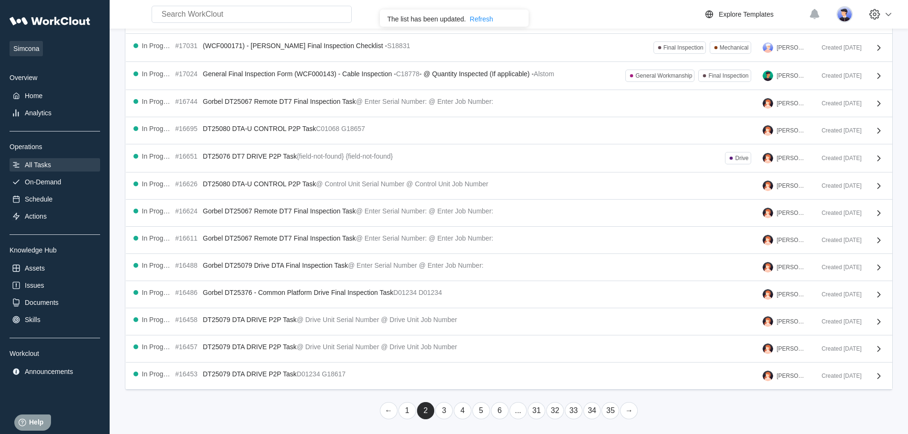
scroll to position [137, 0]
click at [443, 408] on link "3" at bounding box center [444, 409] width 18 height 17
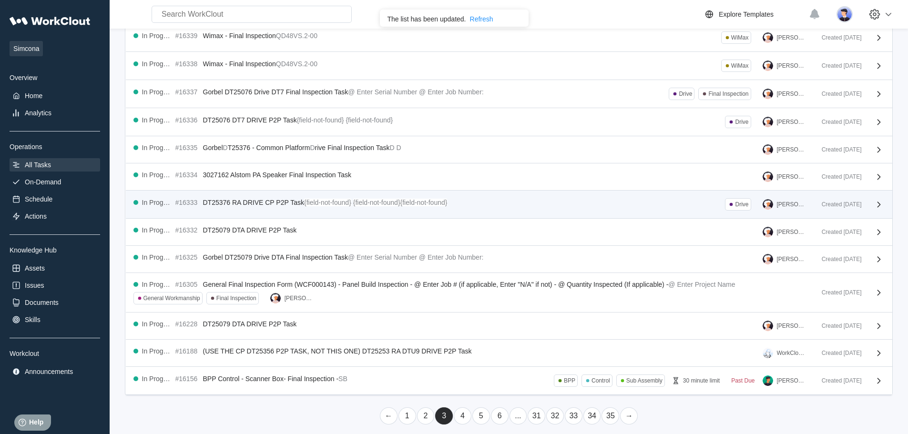
scroll to position [150, 0]
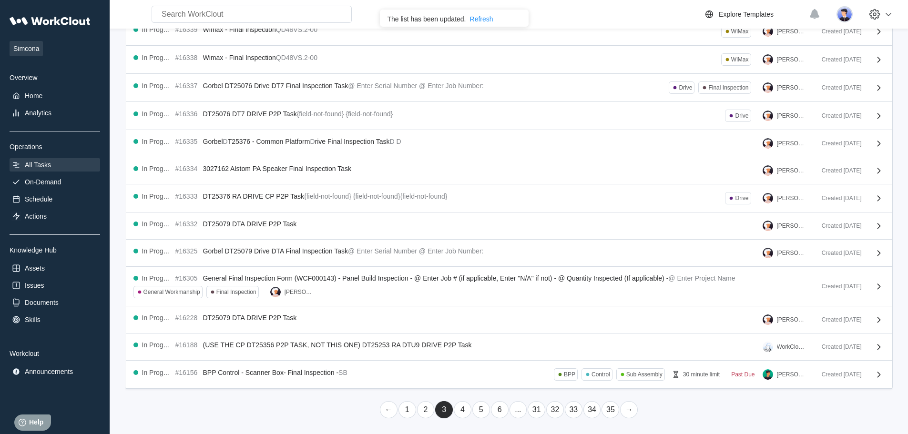
click at [462, 409] on link "4" at bounding box center [463, 409] width 18 height 17
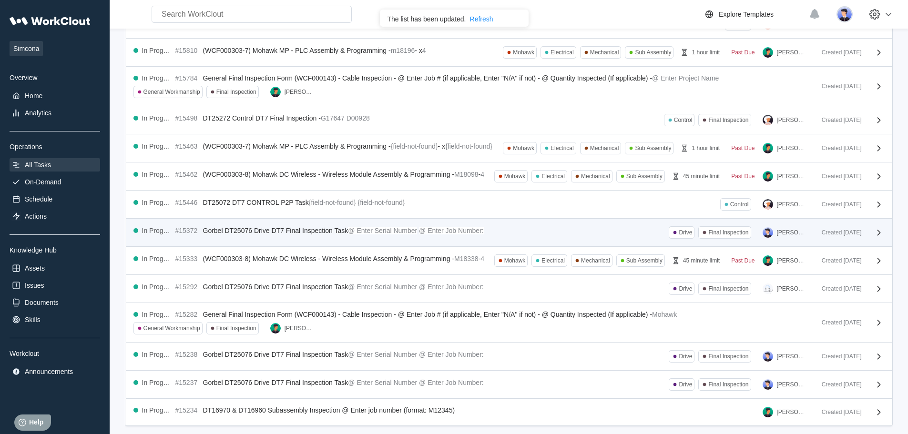
scroll to position [168, 0]
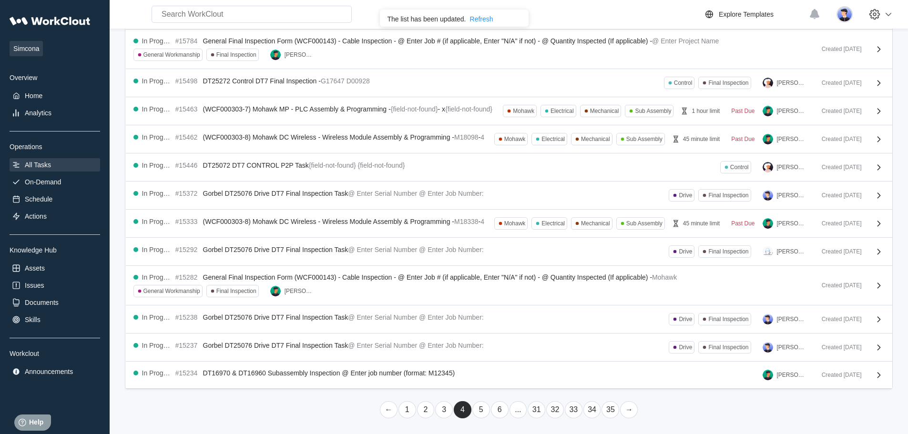
click at [482, 408] on link "5" at bounding box center [481, 409] width 18 height 17
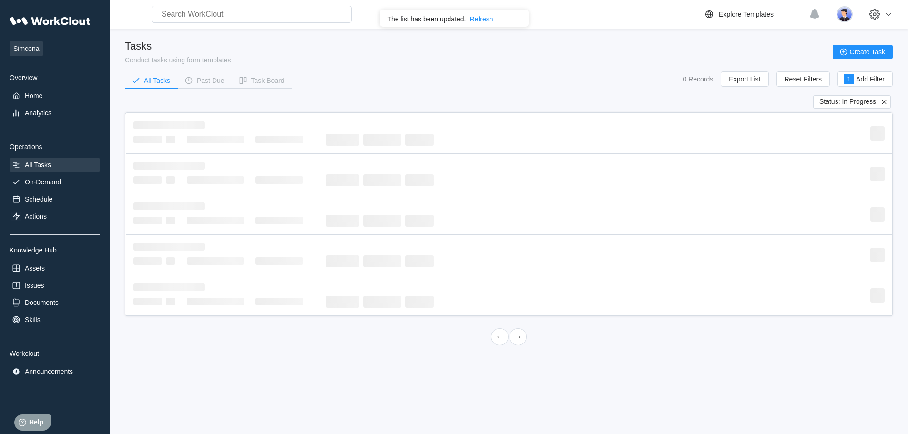
scroll to position [0, 0]
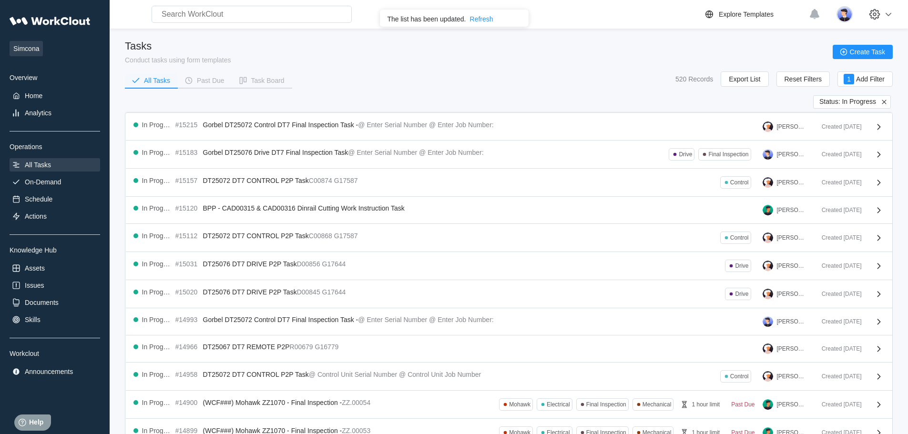
click at [156, 83] on div "All Tasks" at bounding box center [157, 80] width 26 height 7
click at [28, 96] on div "Home" at bounding box center [34, 96] width 18 height 8
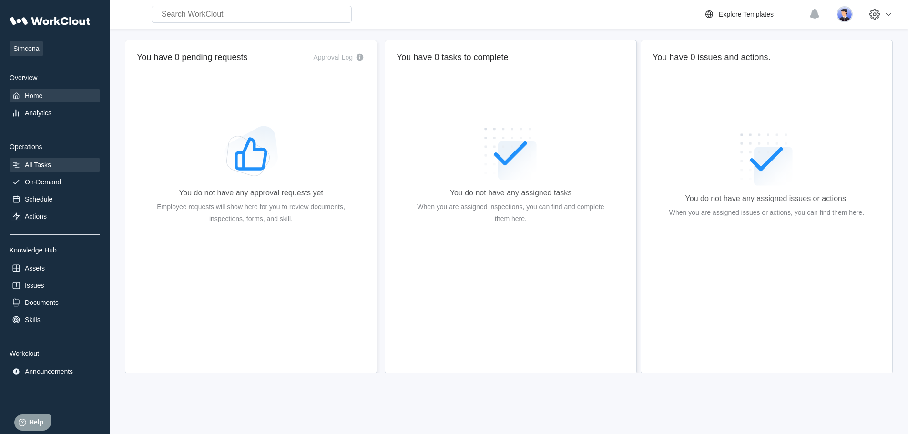
click at [47, 162] on div "All Tasks" at bounding box center [38, 165] width 26 height 8
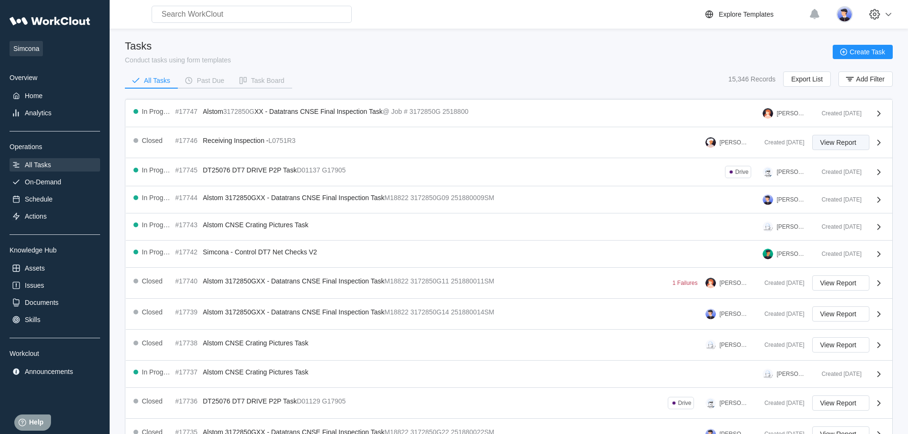
click at [825, 142] on span "View Report" at bounding box center [838, 142] width 36 height 7
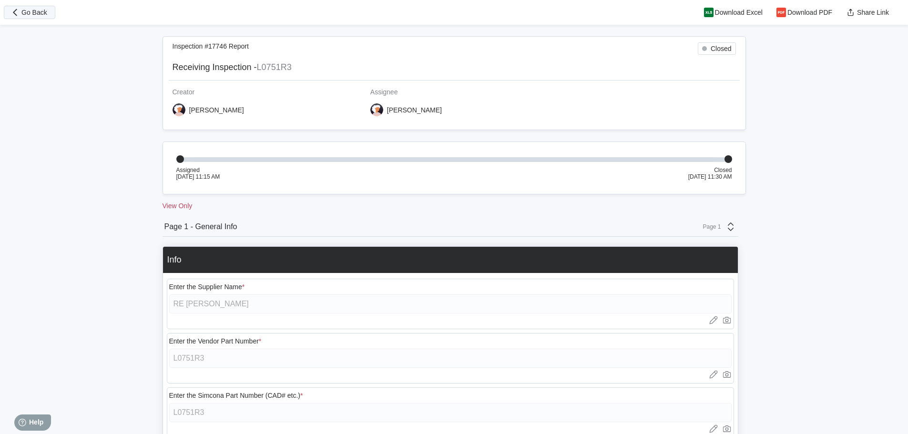
click at [35, 12] on span "Go Back" at bounding box center [34, 12] width 26 height 7
